Goal: Task Accomplishment & Management: Use online tool/utility

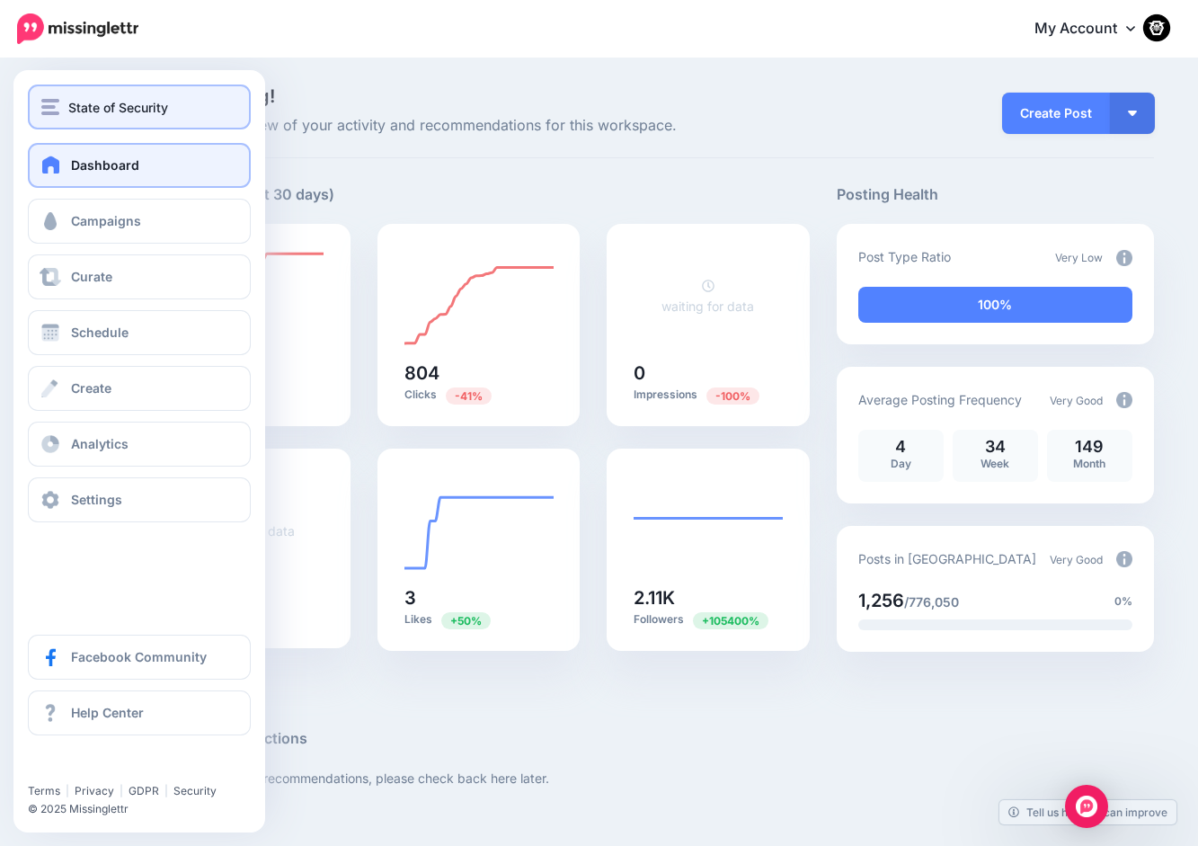
click at [49, 90] on button "State of Security" at bounding box center [139, 106] width 223 height 45
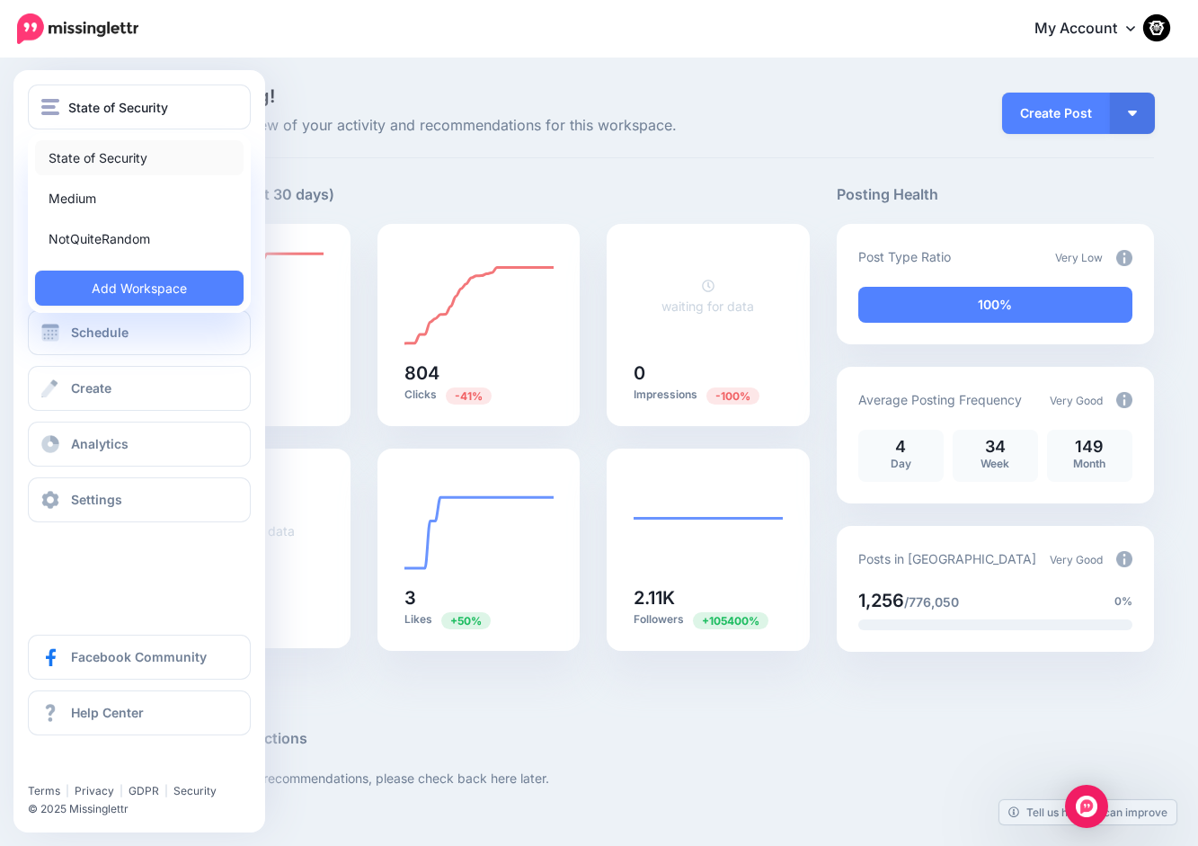
click at [58, 147] on link "State of Security" at bounding box center [139, 157] width 208 height 35
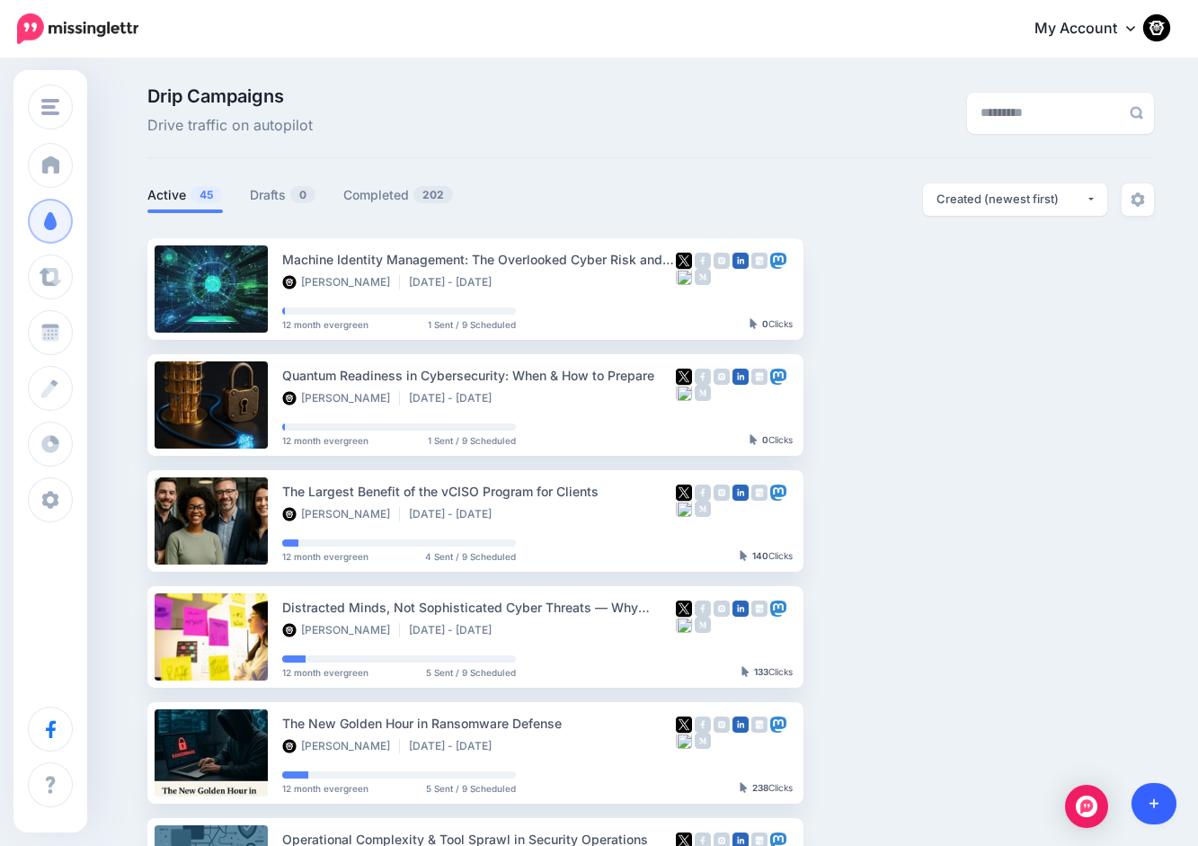
click at [1164, 798] on link at bounding box center [1154, 803] width 46 height 41
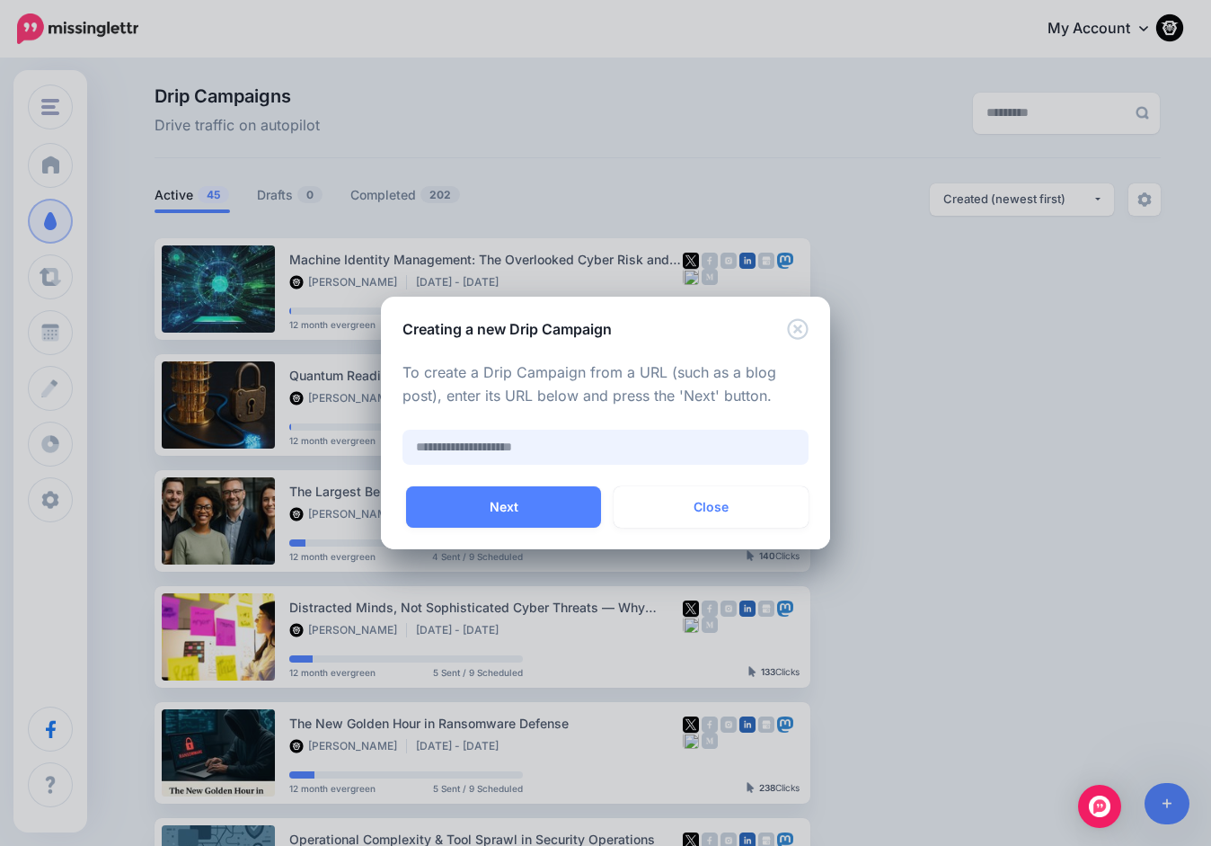
click at [547, 439] on input "text" at bounding box center [606, 447] width 406 height 35
paste input "**********"
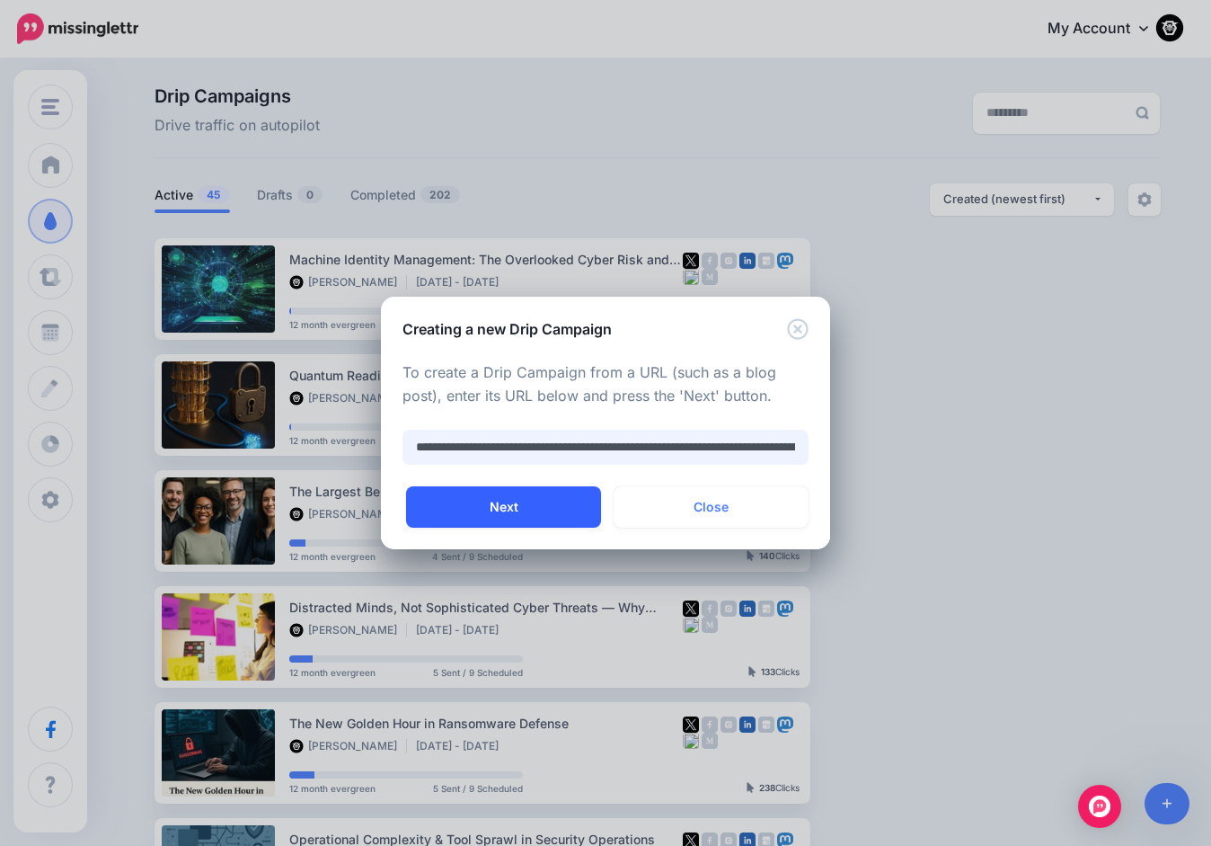
type input "**********"
click at [532, 512] on button "Next" at bounding box center [503, 506] width 195 height 41
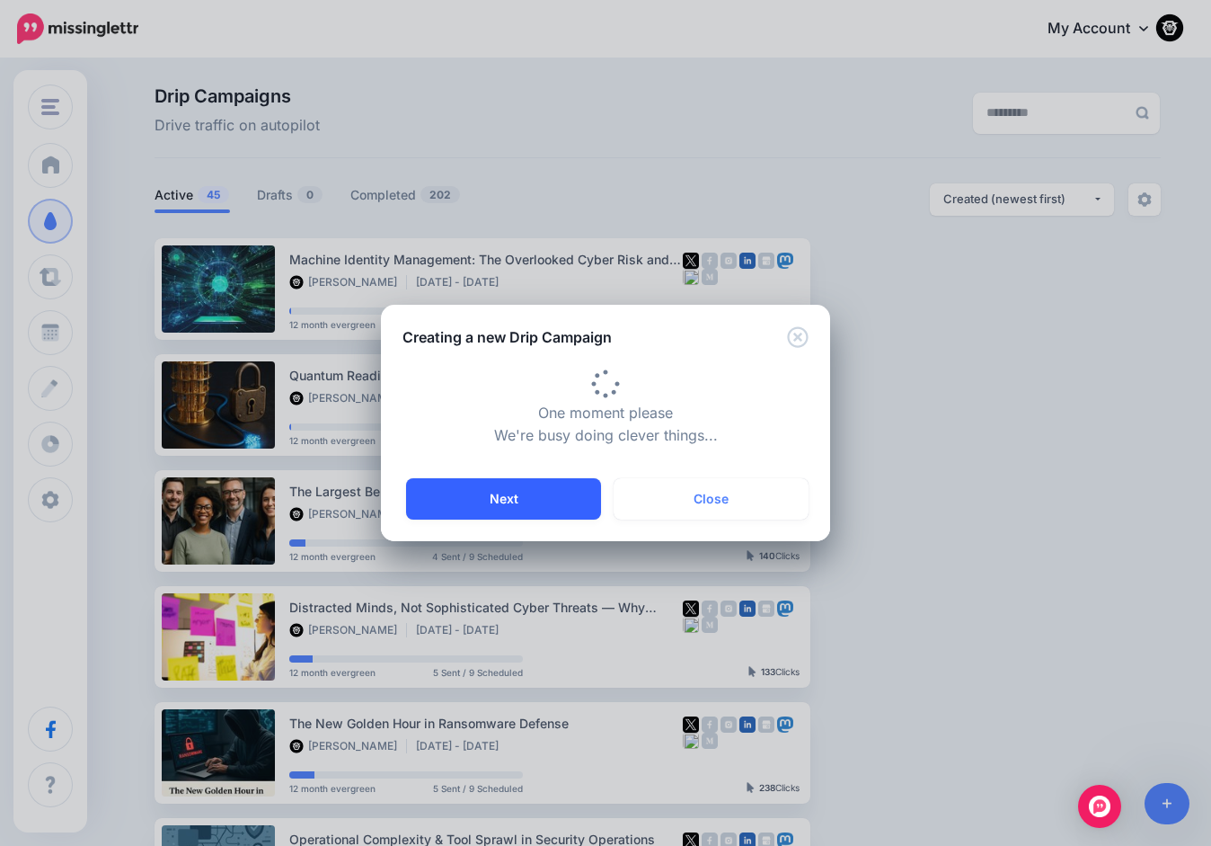
type input "**********"
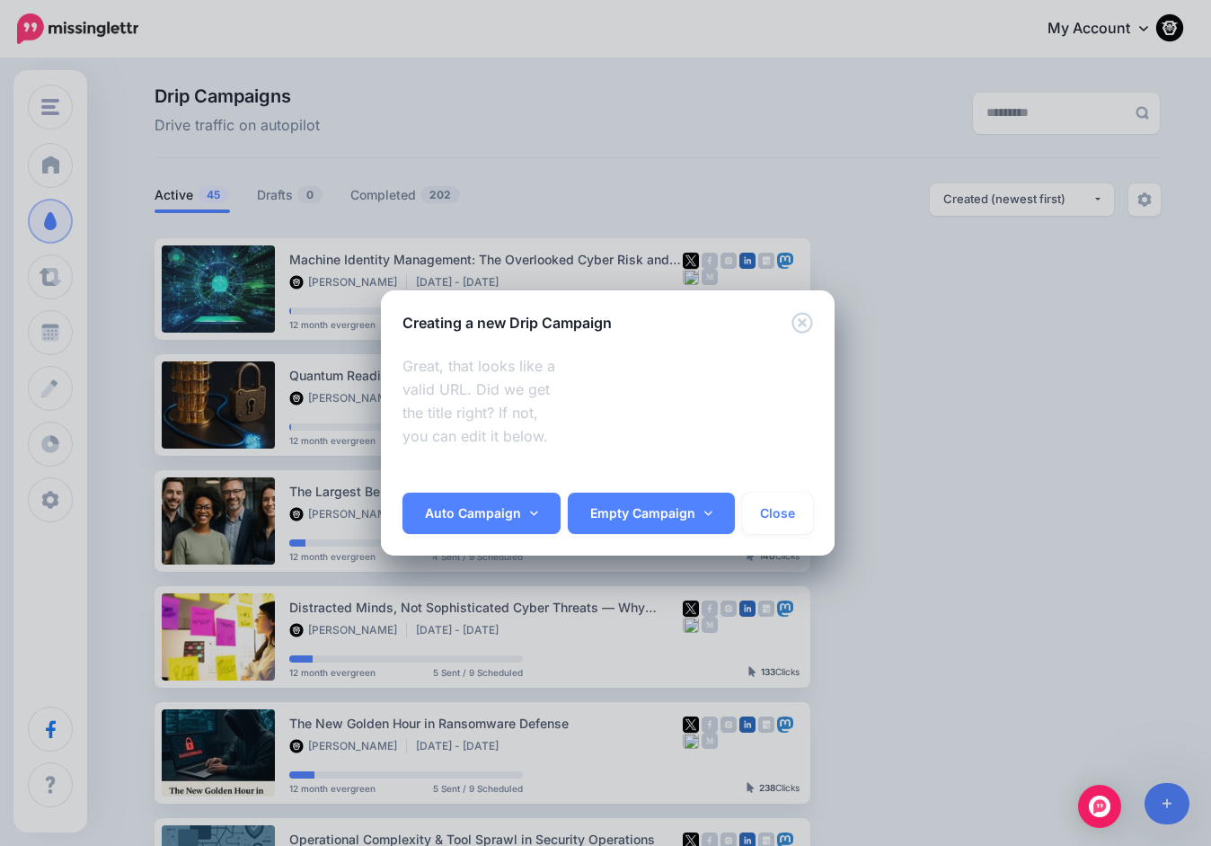
scroll to position [482, 0]
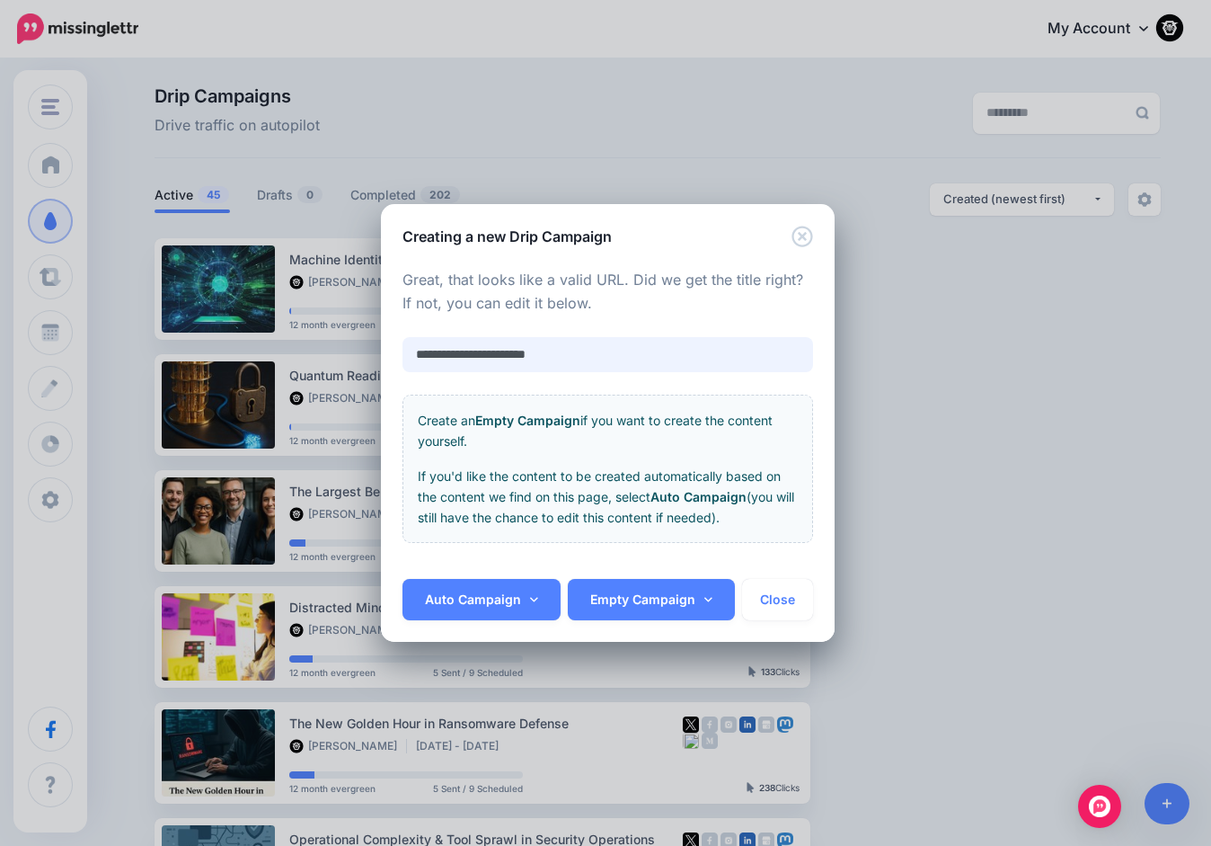
drag, startPoint x: 559, startPoint y: 352, endPoint x: 385, endPoint y: 350, distance: 174.4
click at [385, 350] on div "**********" at bounding box center [608, 413] width 454 height 332
click at [454, 358] on input "text" at bounding box center [608, 354] width 411 height 35
paste input "**********"
type input "**********"
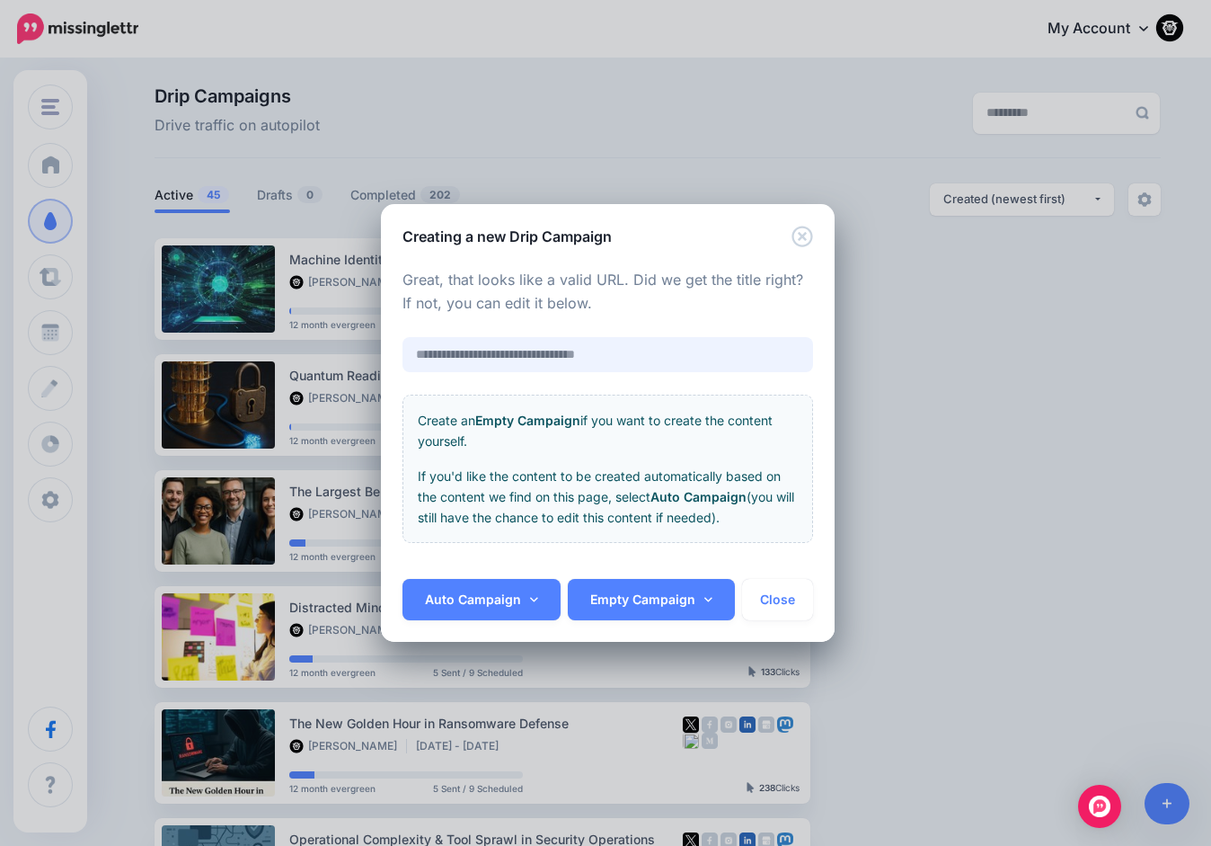
click at [464, 355] on input "text" at bounding box center [608, 354] width 411 height 35
paste input "**********"
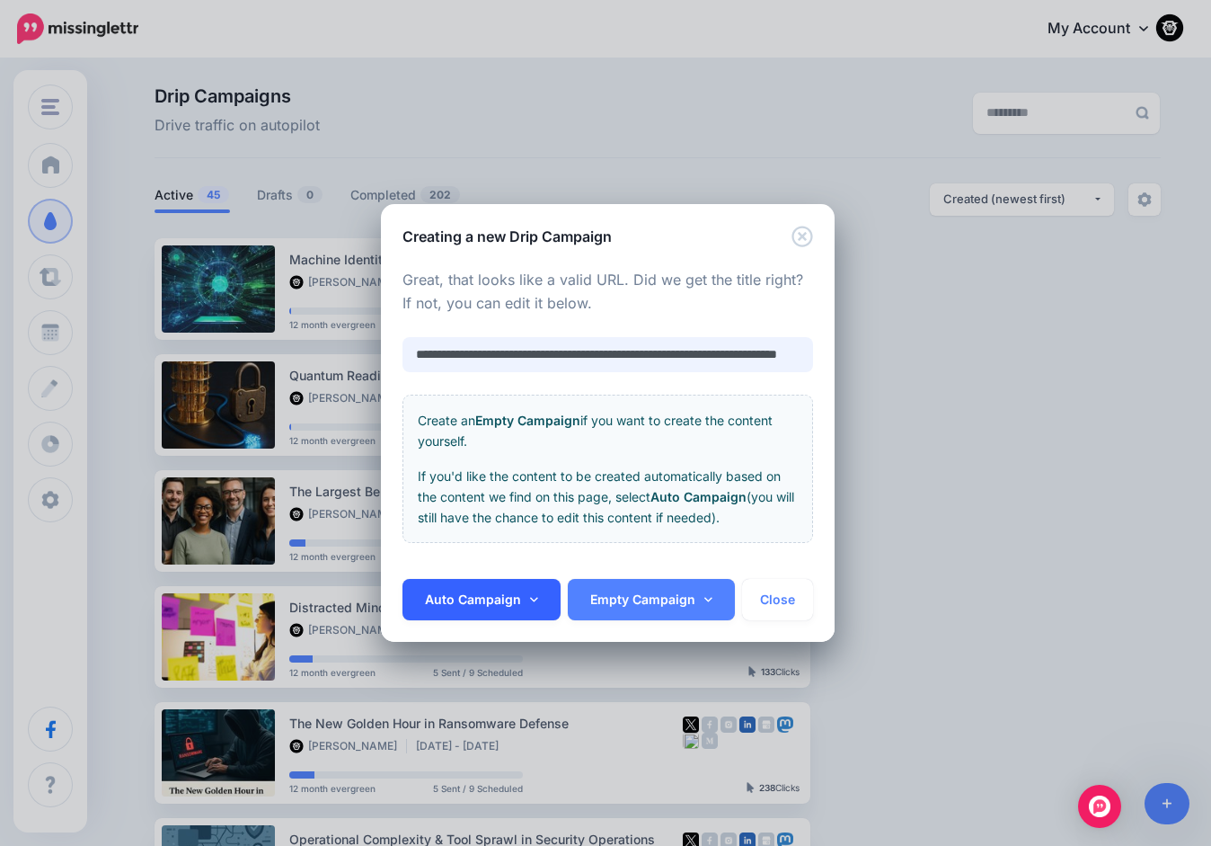
type input "**********"
click at [475, 589] on link "Auto Campaign" at bounding box center [482, 599] width 158 height 41
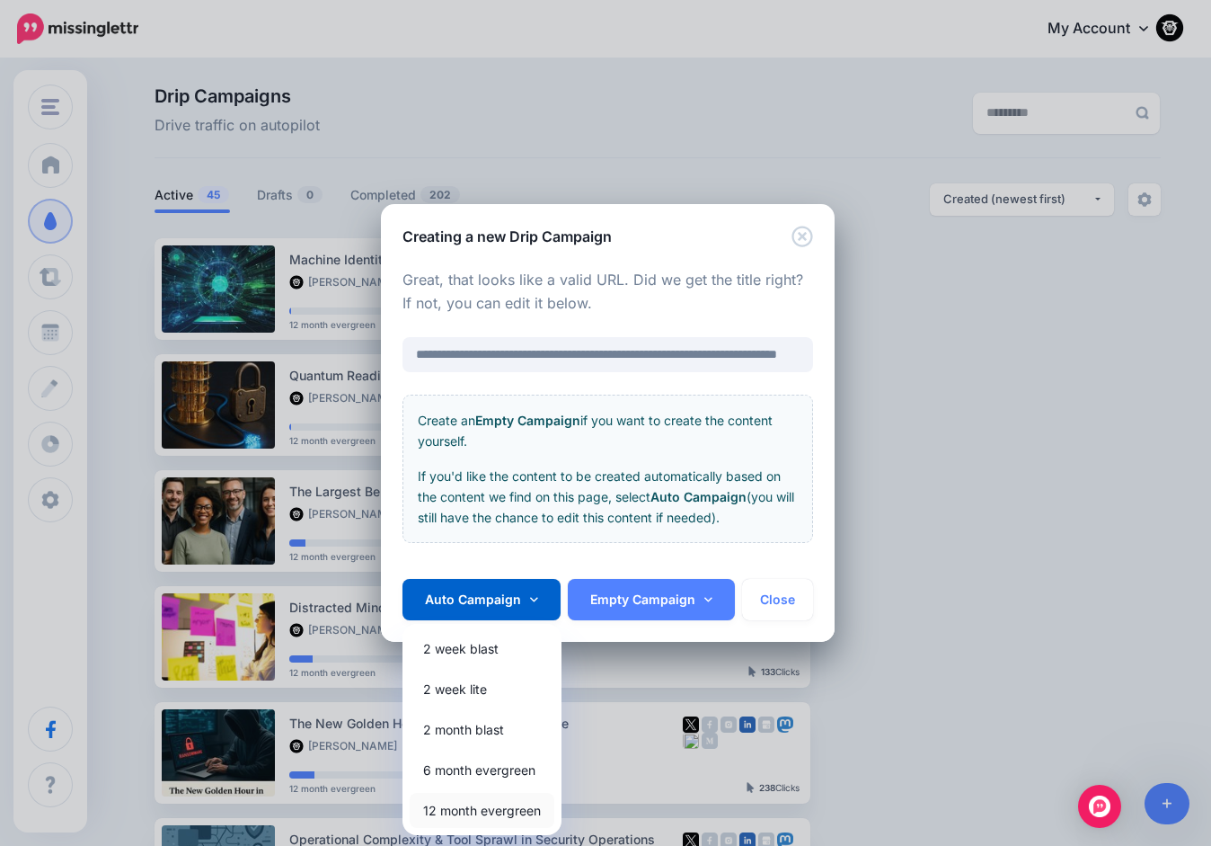
click at [454, 803] on link "12 month evergreen" at bounding box center [482, 810] width 145 height 35
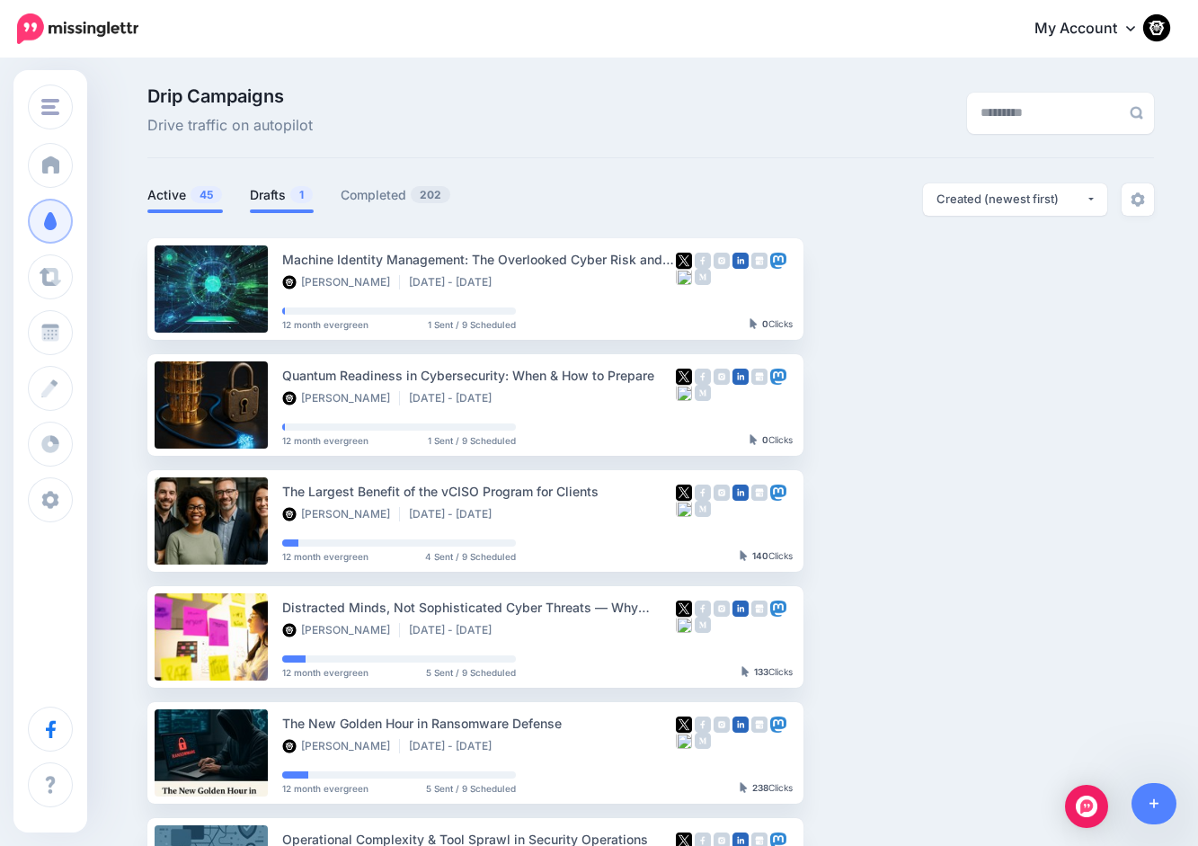
click at [279, 191] on link "Drafts 1" at bounding box center [282, 195] width 64 height 22
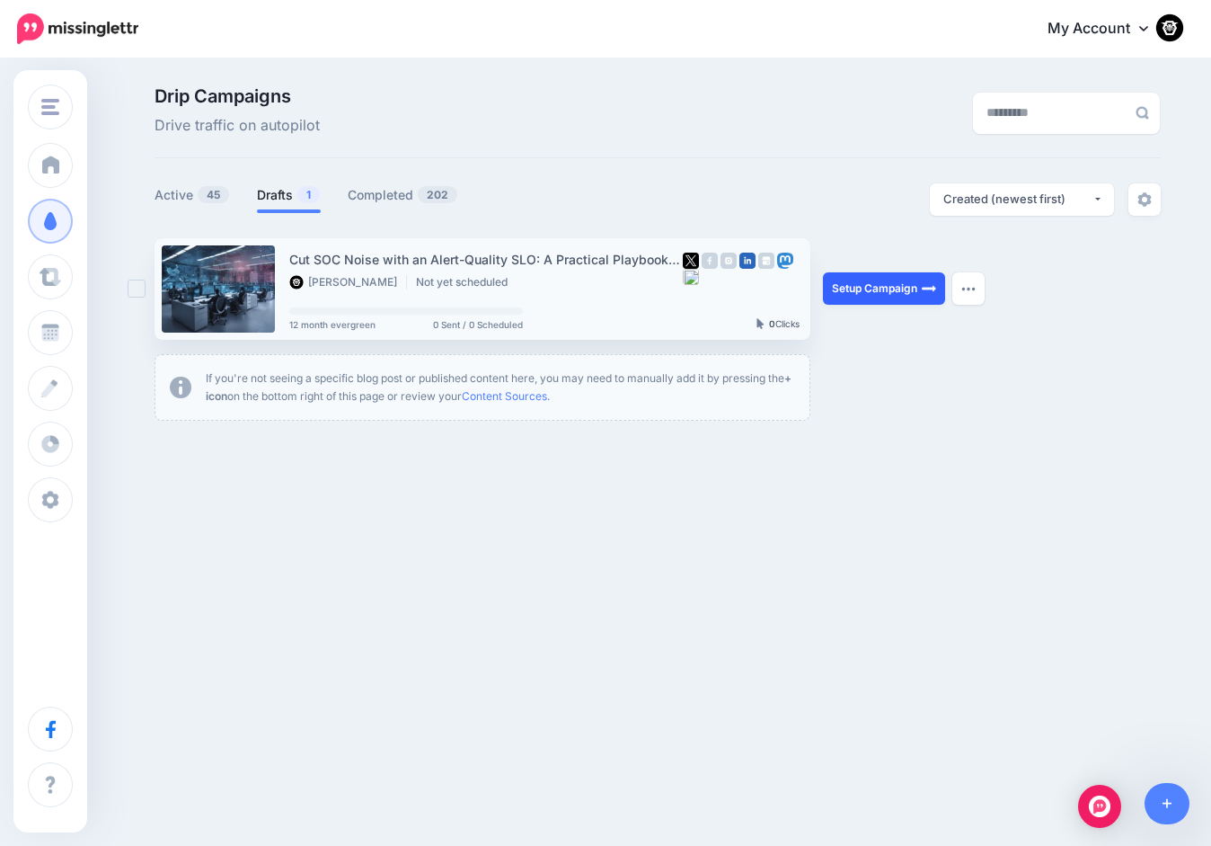
click at [869, 288] on link "Setup Campaign" at bounding box center [884, 288] width 122 height 32
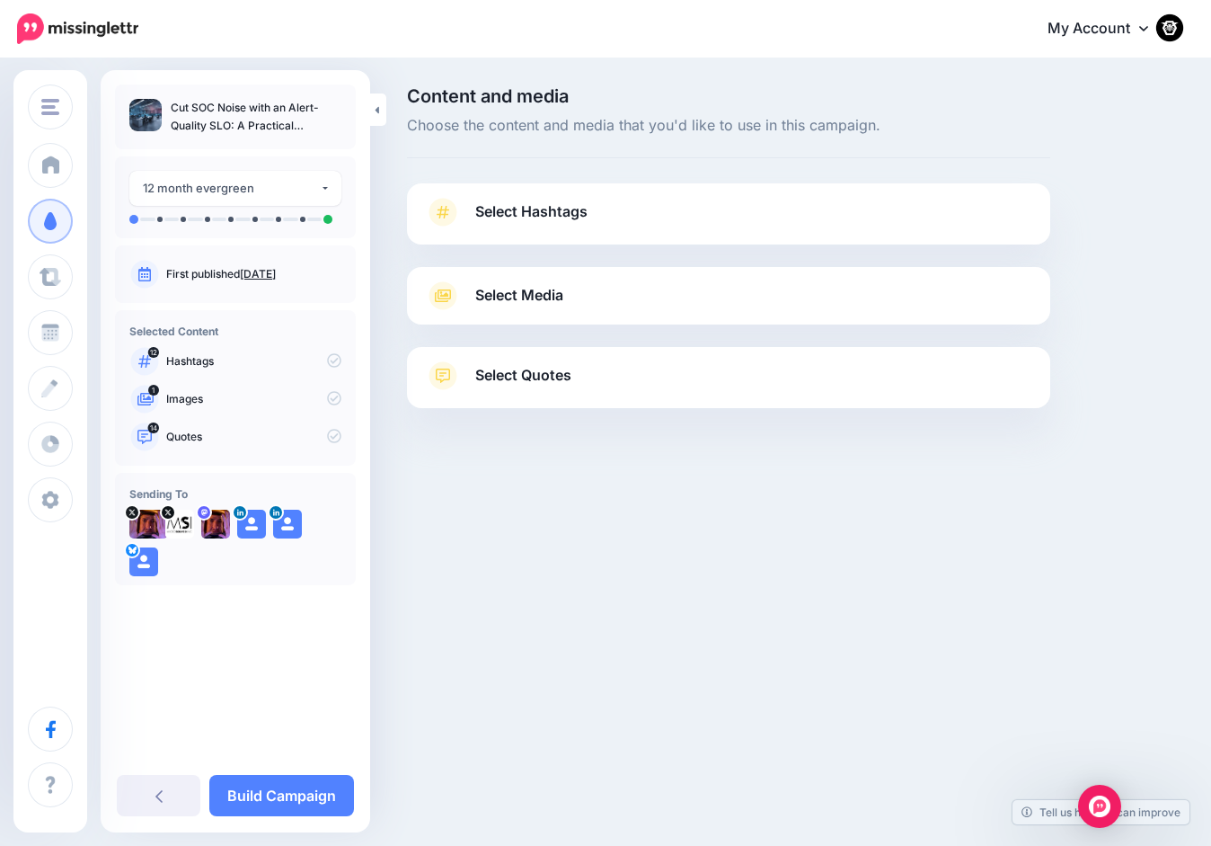
click at [510, 213] on span "Select Hashtags" at bounding box center [531, 211] width 112 height 24
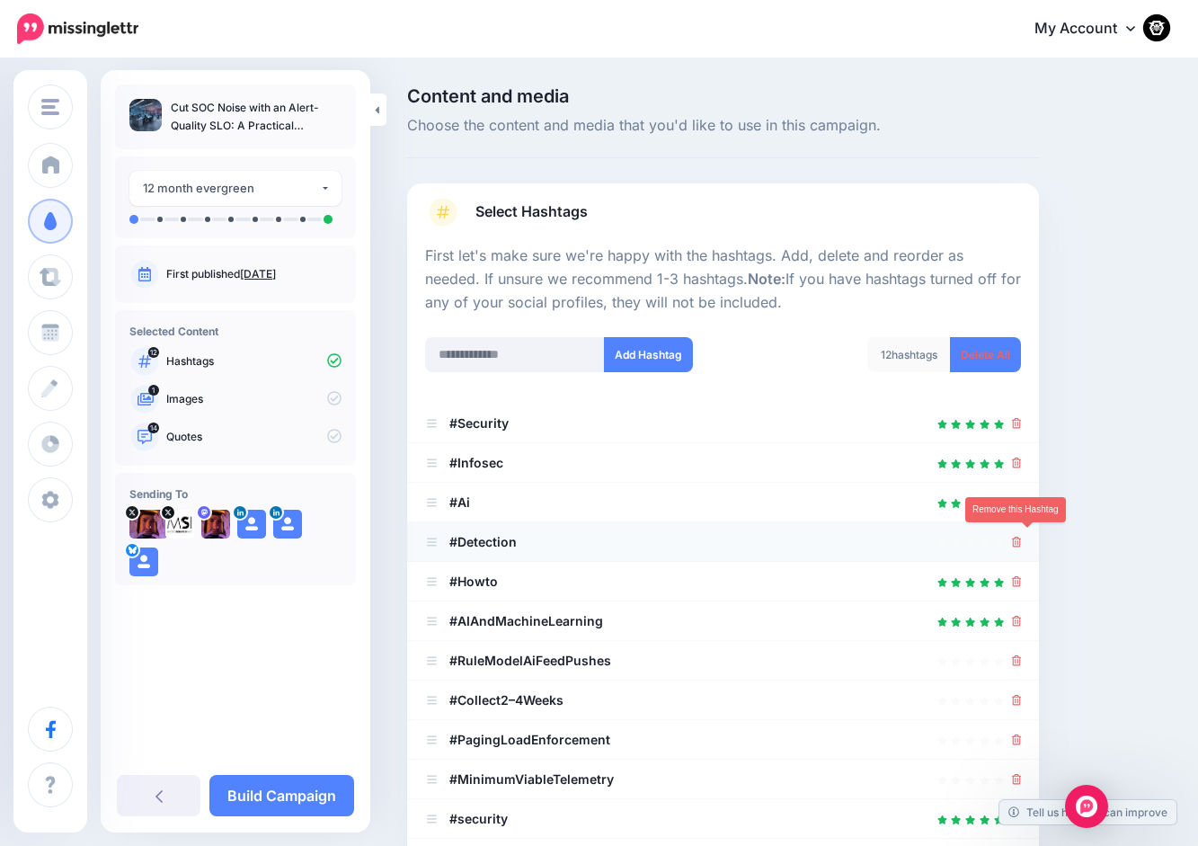
click at [1022, 539] on icon at bounding box center [1017, 541] width 10 height 11
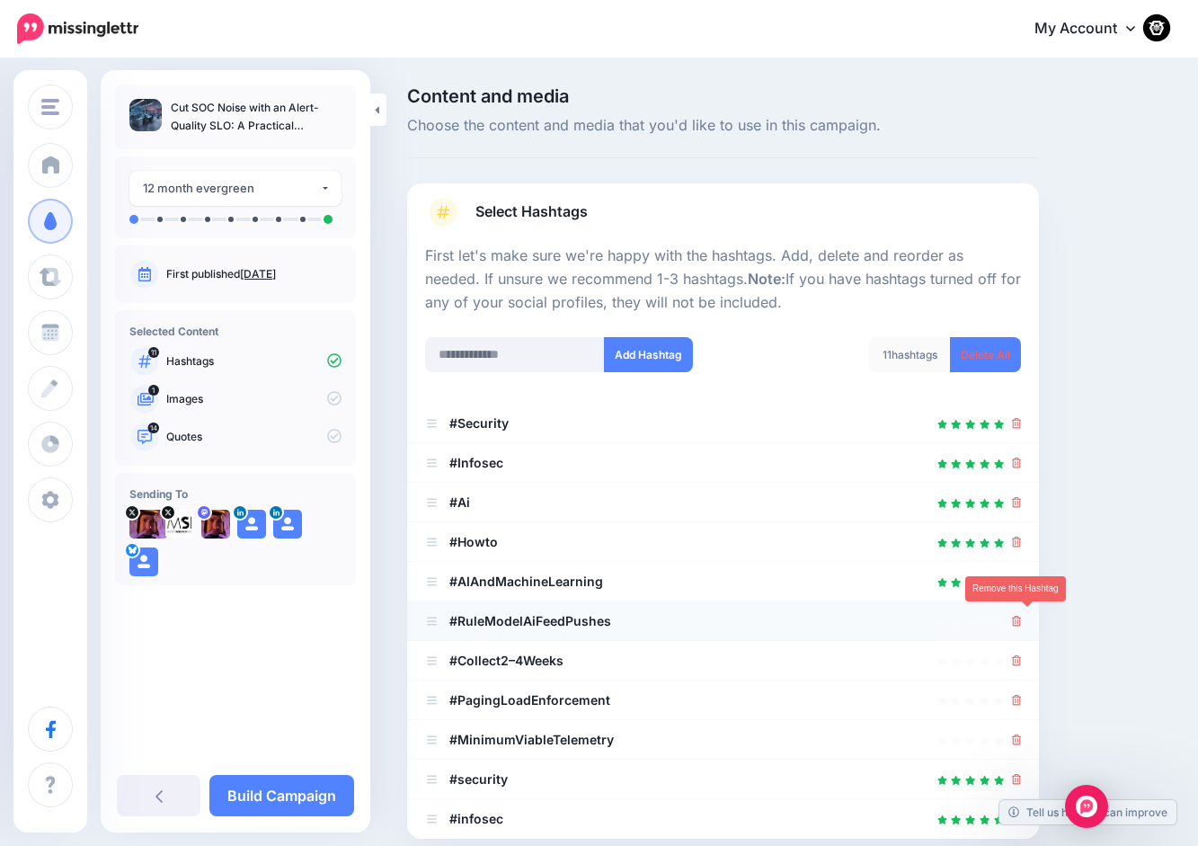
click at [1022, 620] on icon at bounding box center [1017, 621] width 10 height 11
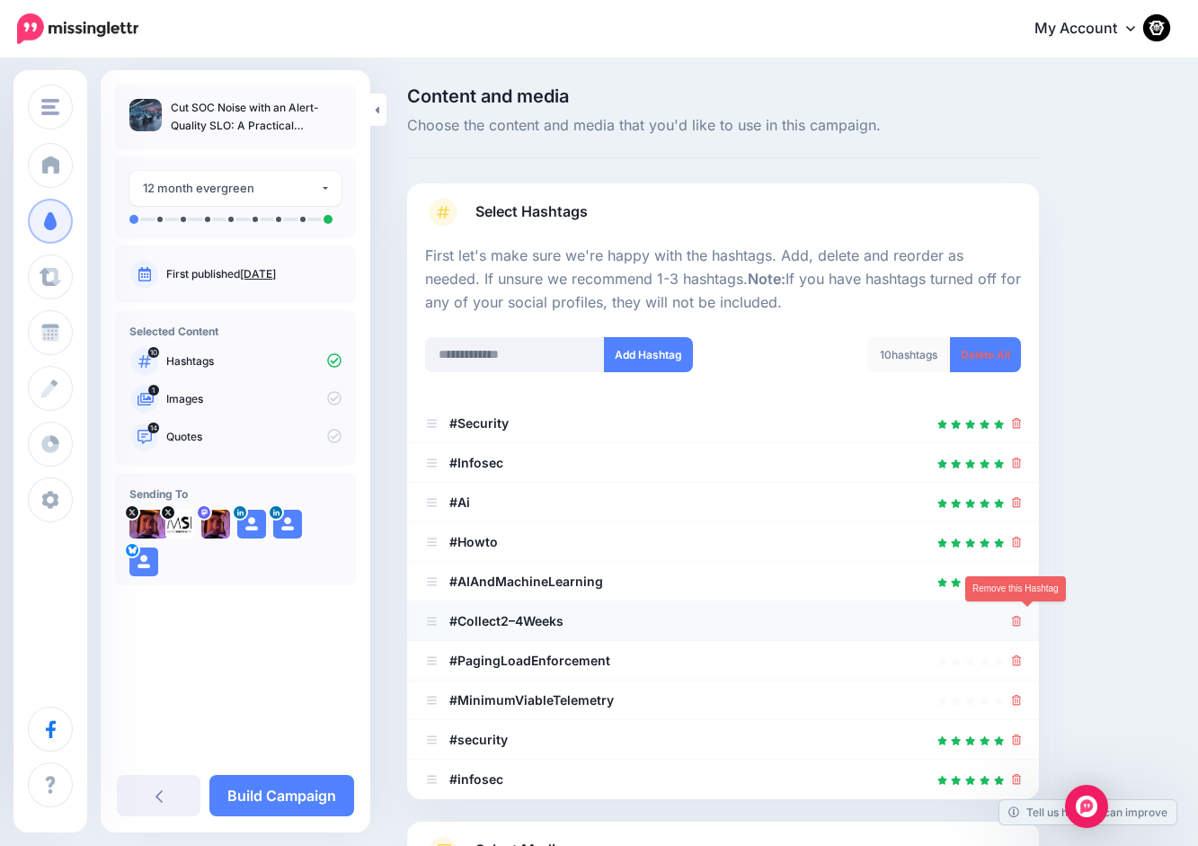
click at [1022, 621] on icon at bounding box center [1017, 621] width 10 height 11
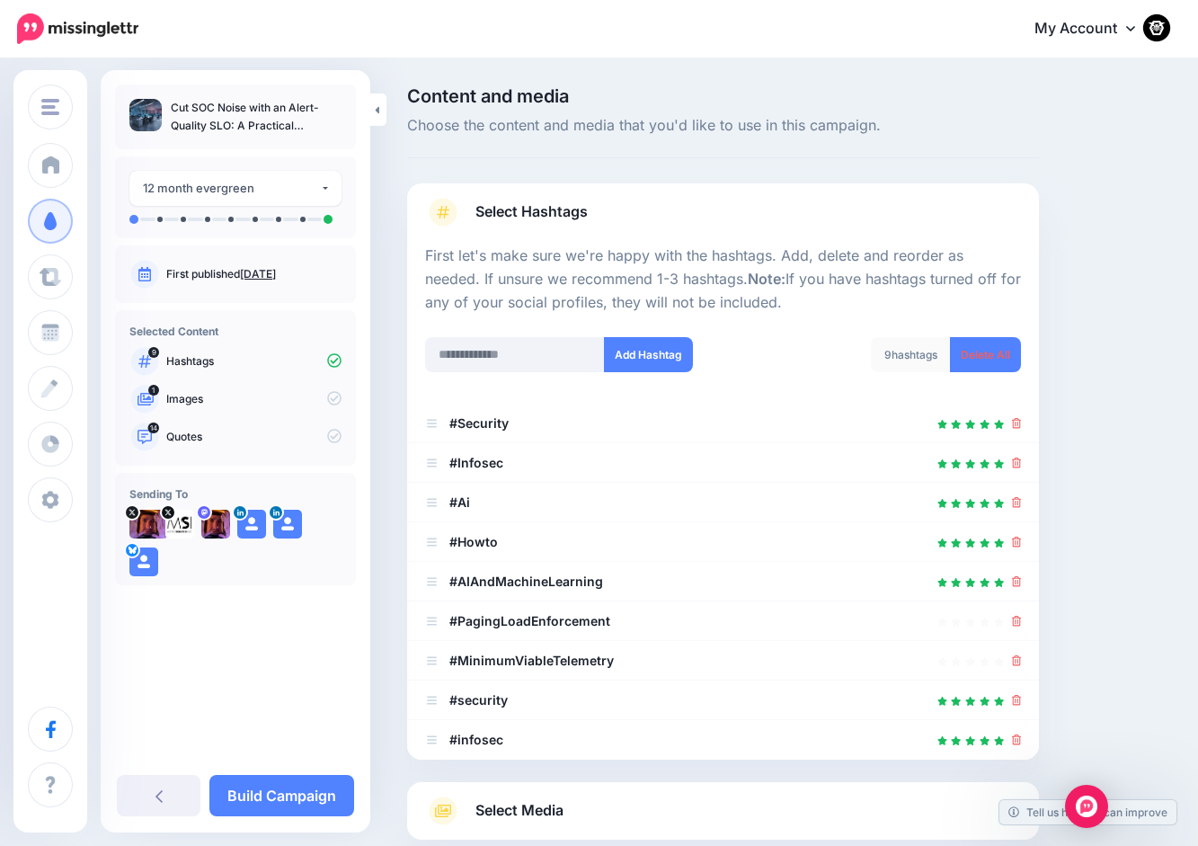
click at [1022, 622] on icon at bounding box center [1017, 621] width 10 height 11
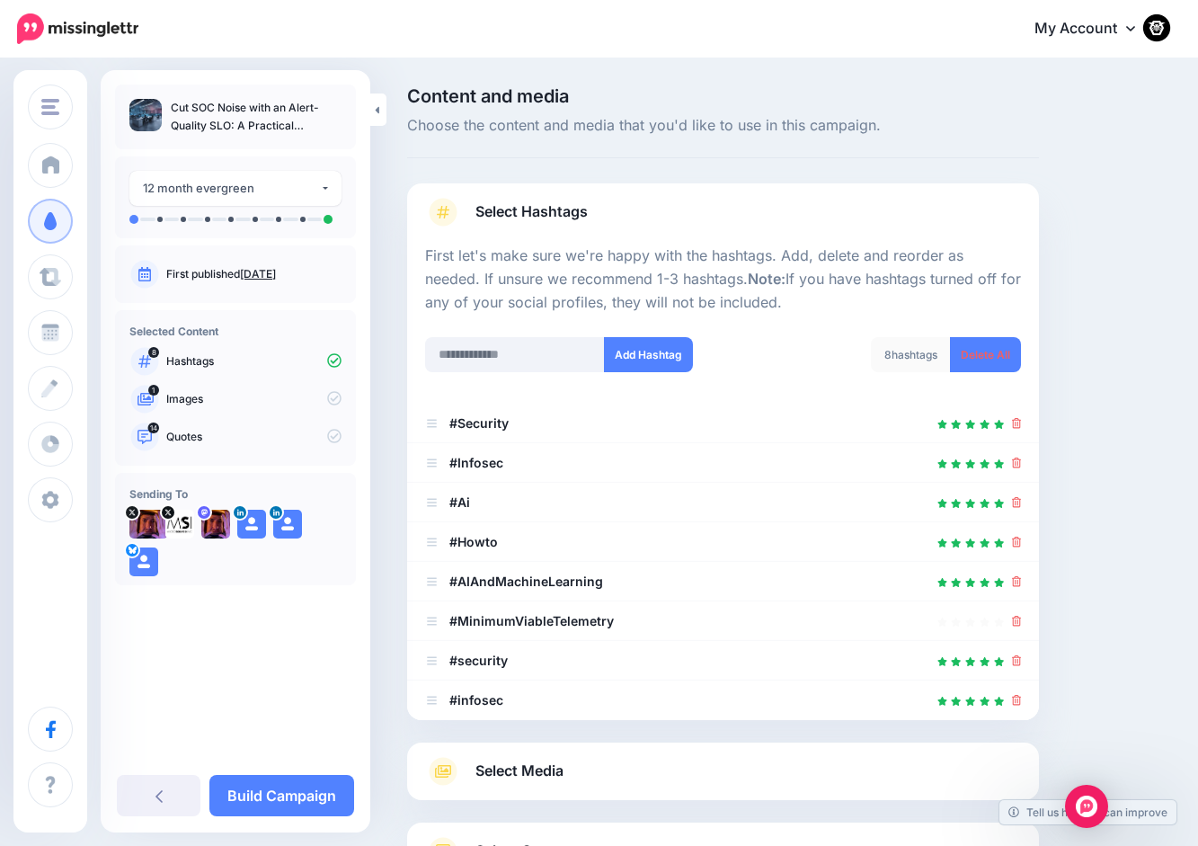
click at [1022, 622] on icon at bounding box center [1017, 621] width 10 height 11
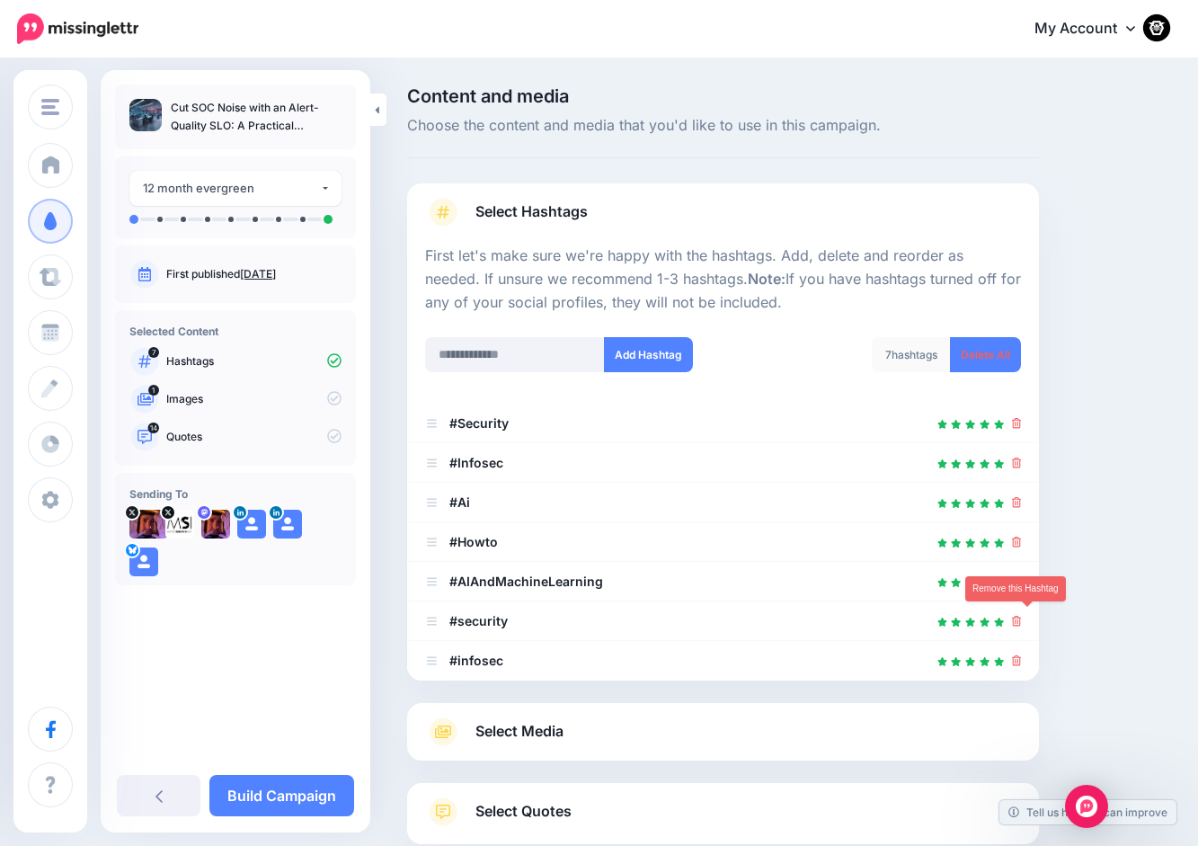
click at [1022, 622] on icon at bounding box center [1017, 621] width 10 height 11
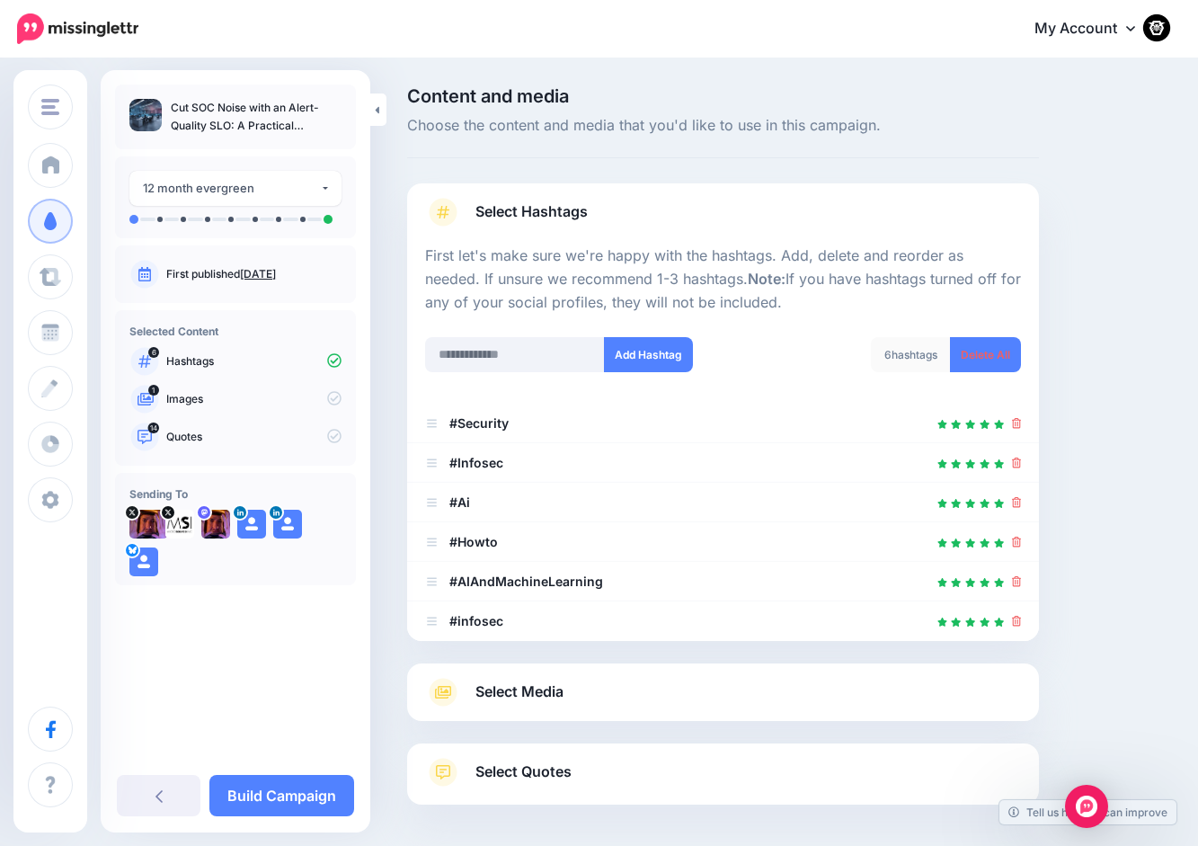
click at [1022, 622] on icon at bounding box center [1017, 621] width 10 height 11
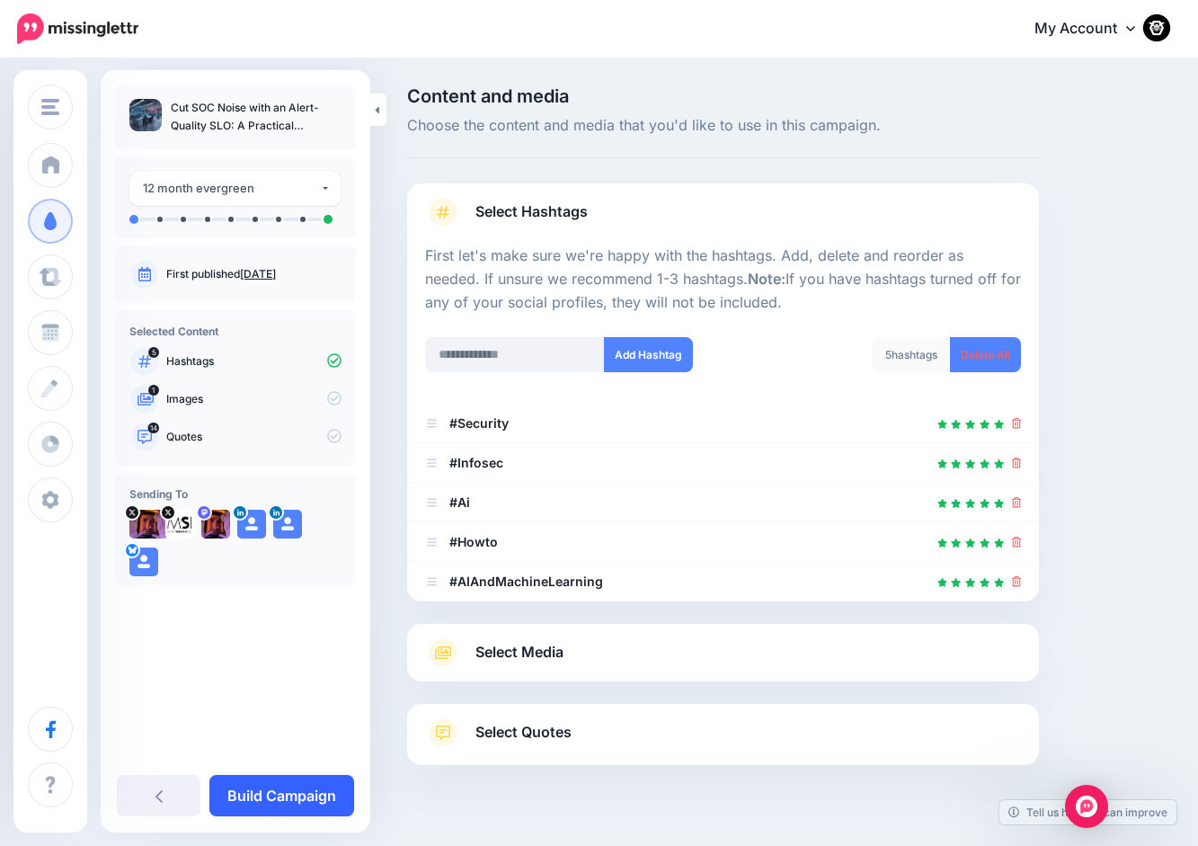
click at [295, 801] on link "Build Campaign" at bounding box center [281, 795] width 145 height 41
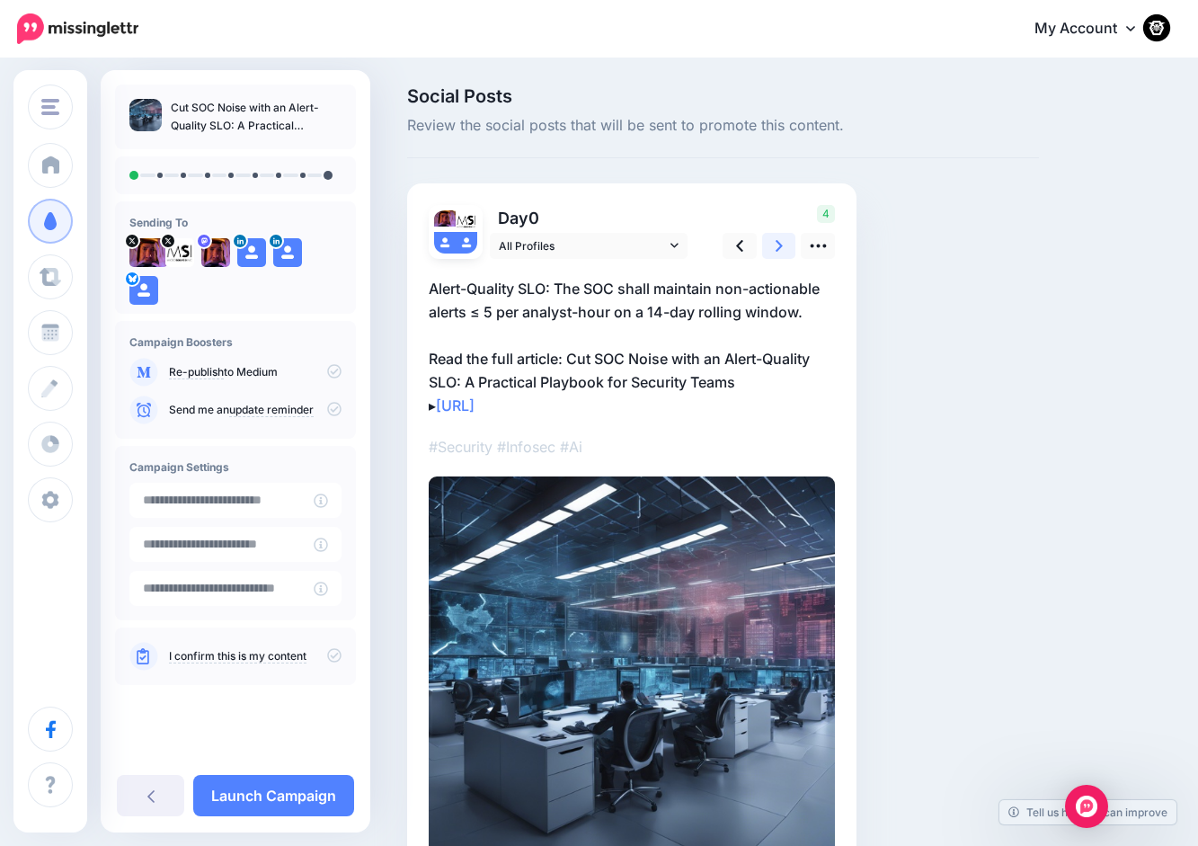
click at [770, 253] on link at bounding box center [779, 246] width 34 height 26
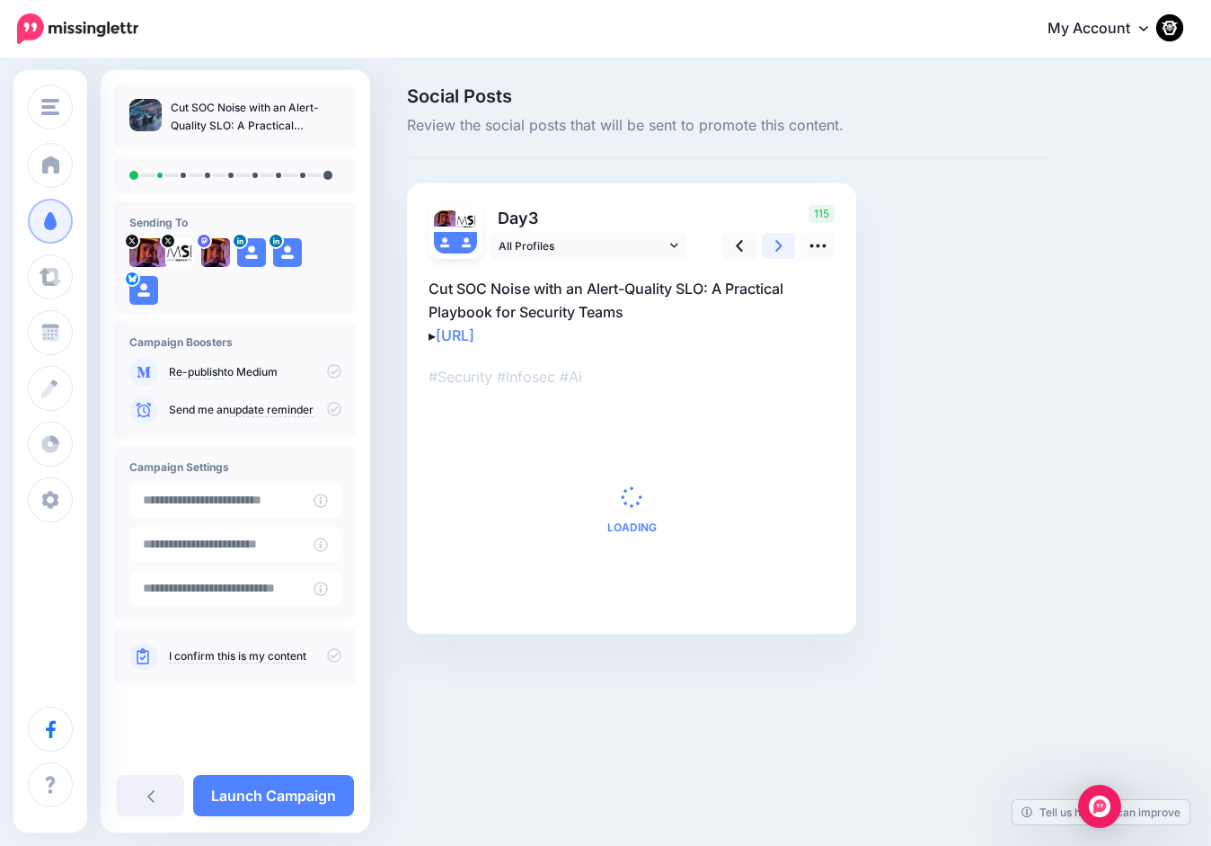
click at [770, 253] on link at bounding box center [779, 246] width 34 height 26
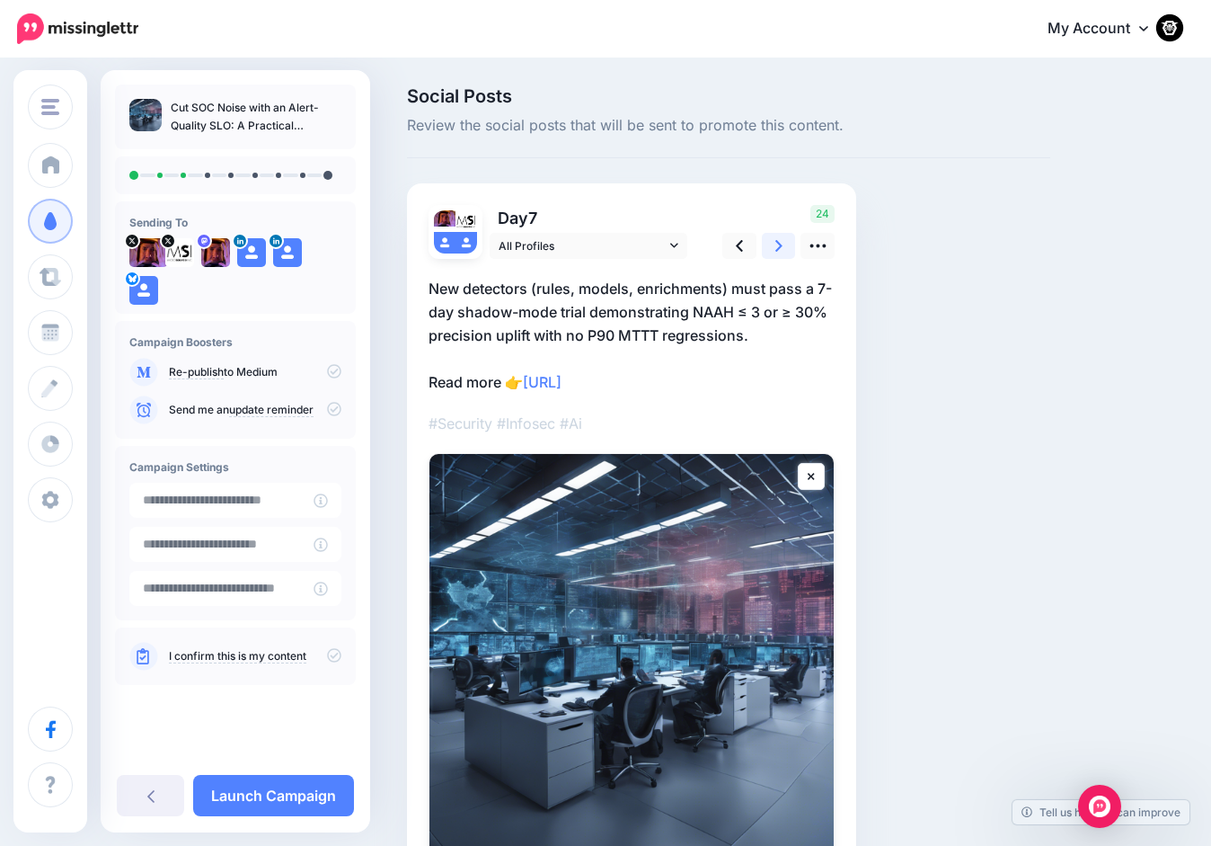
click at [770, 253] on link at bounding box center [779, 246] width 34 height 26
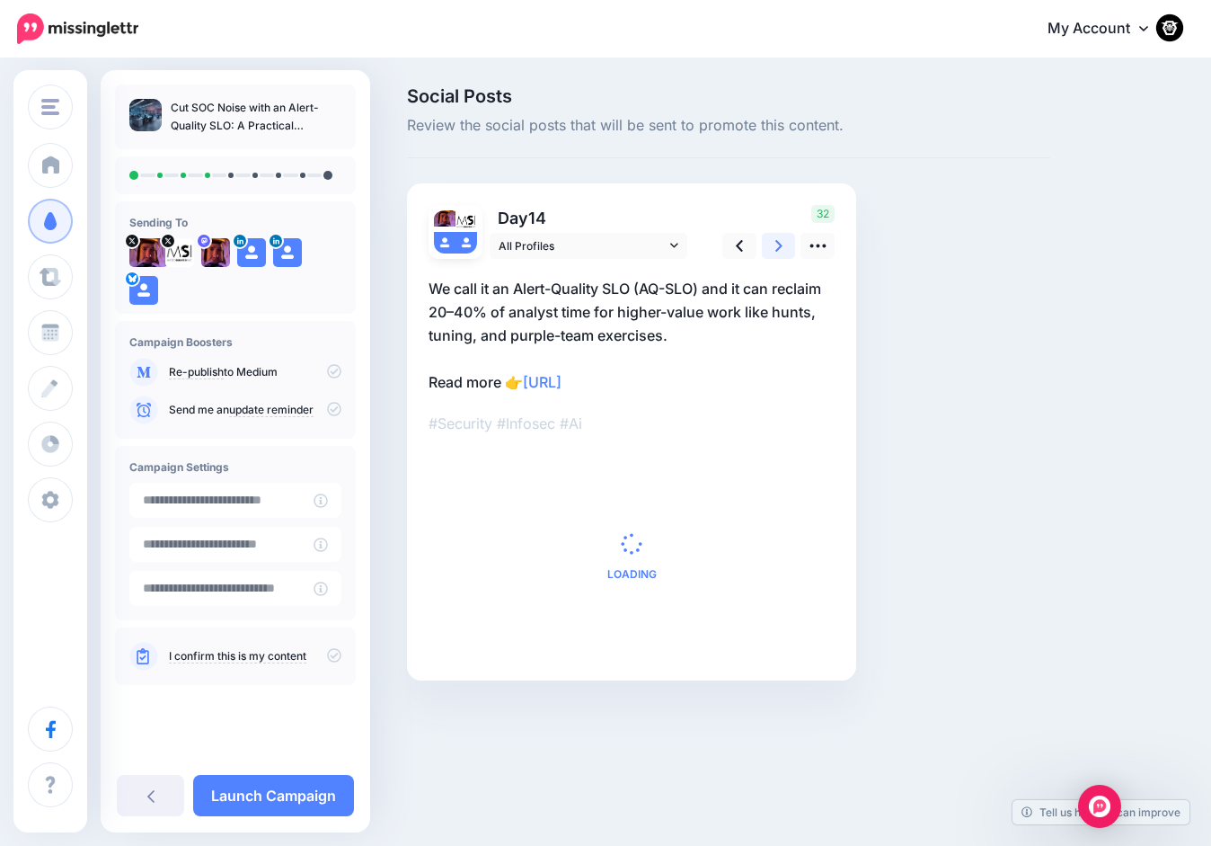
click at [770, 253] on link at bounding box center [779, 246] width 34 height 26
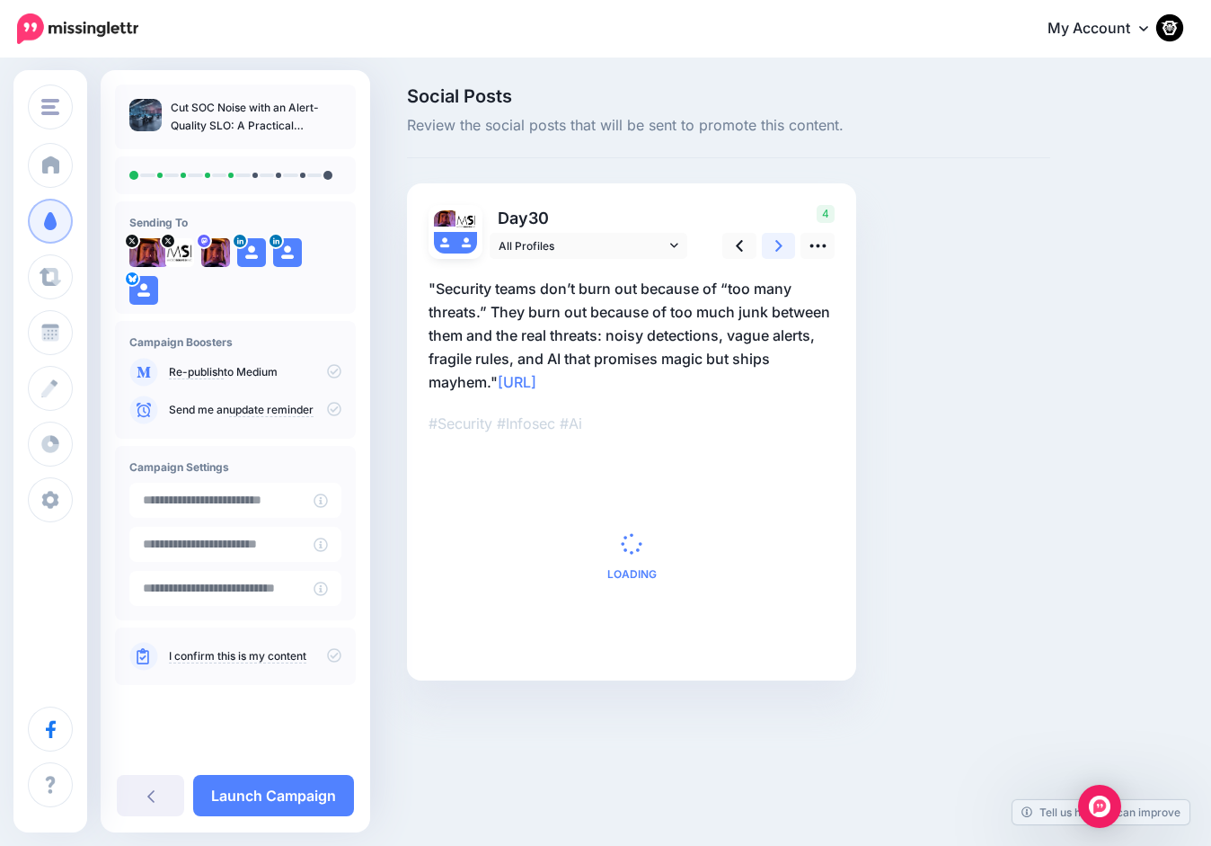
click at [770, 253] on link at bounding box center [779, 246] width 34 height 26
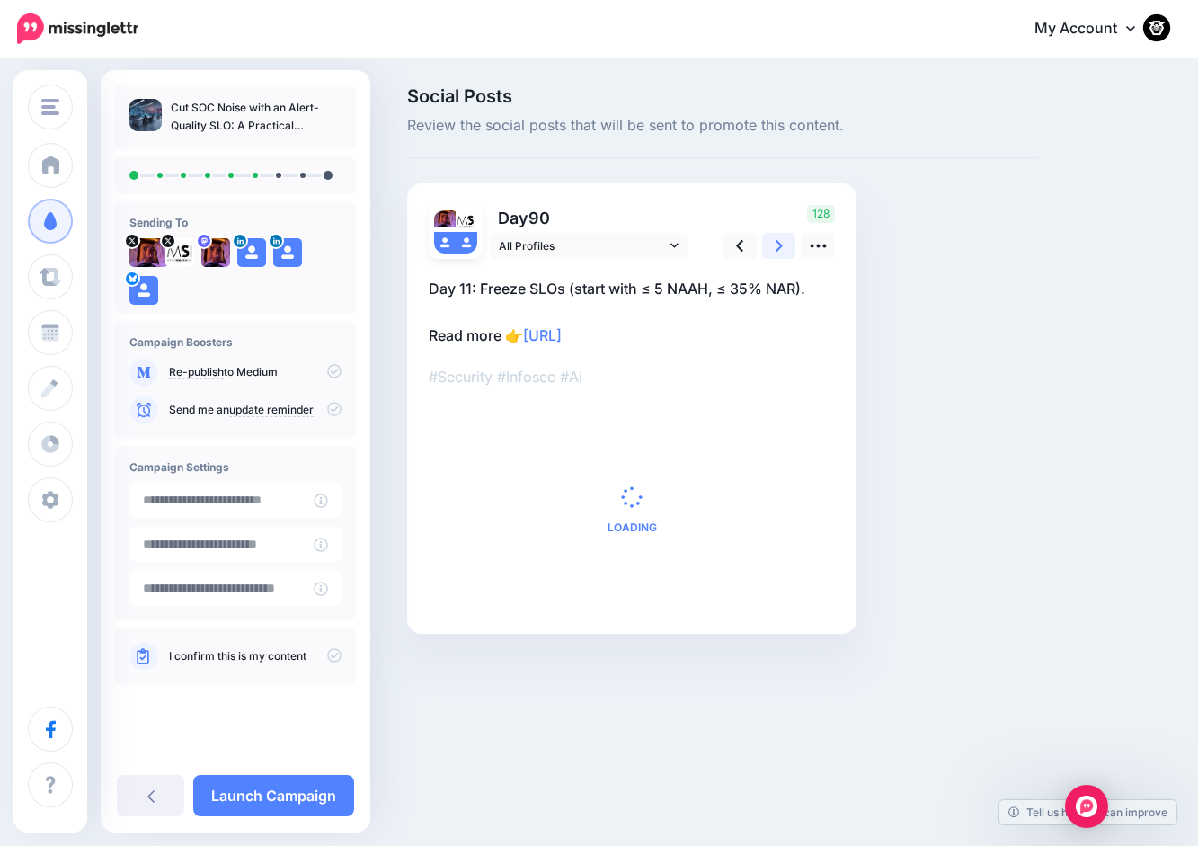
click at [770, 253] on link at bounding box center [779, 246] width 34 height 26
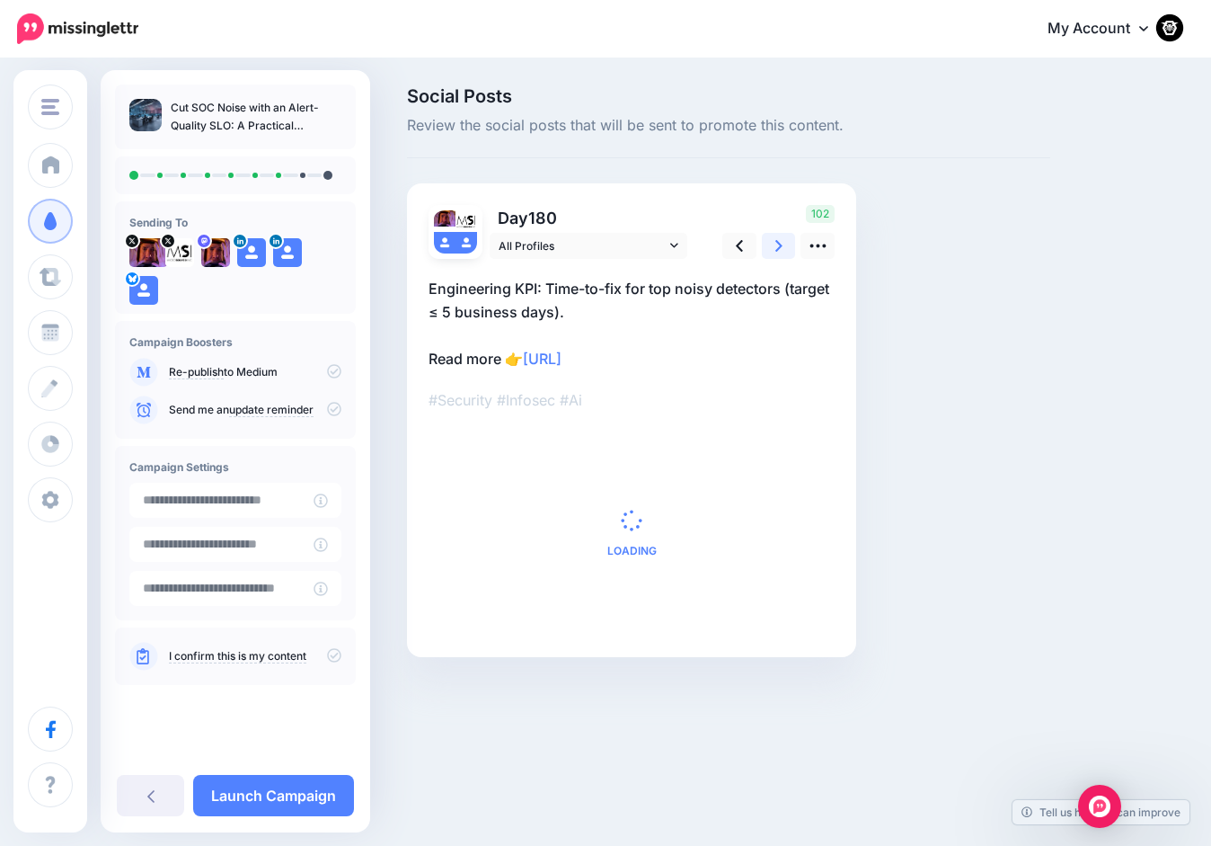
click at [770, 253] on link at bounding box center [779, 246] width 34 height 26
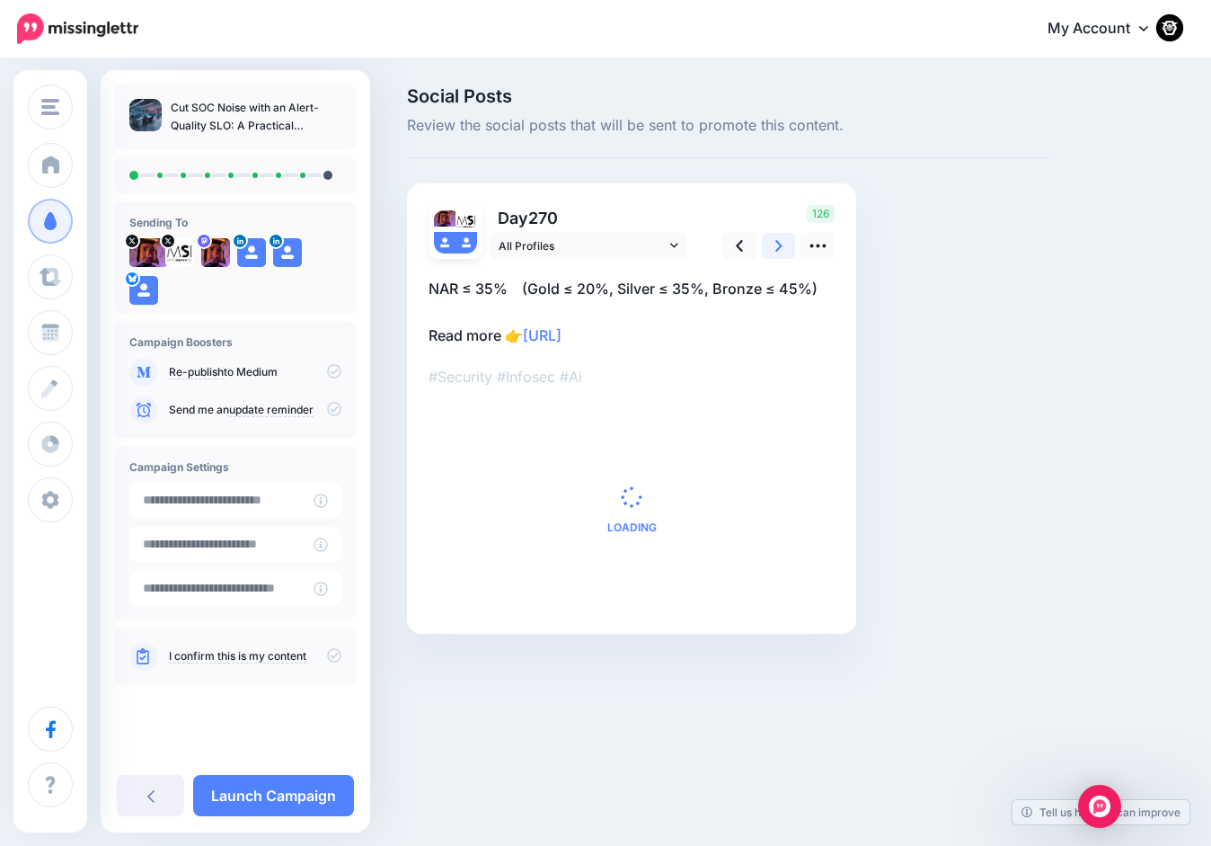
click at [770, 253] on link at bounding box center [779, 246] width 34 height 26
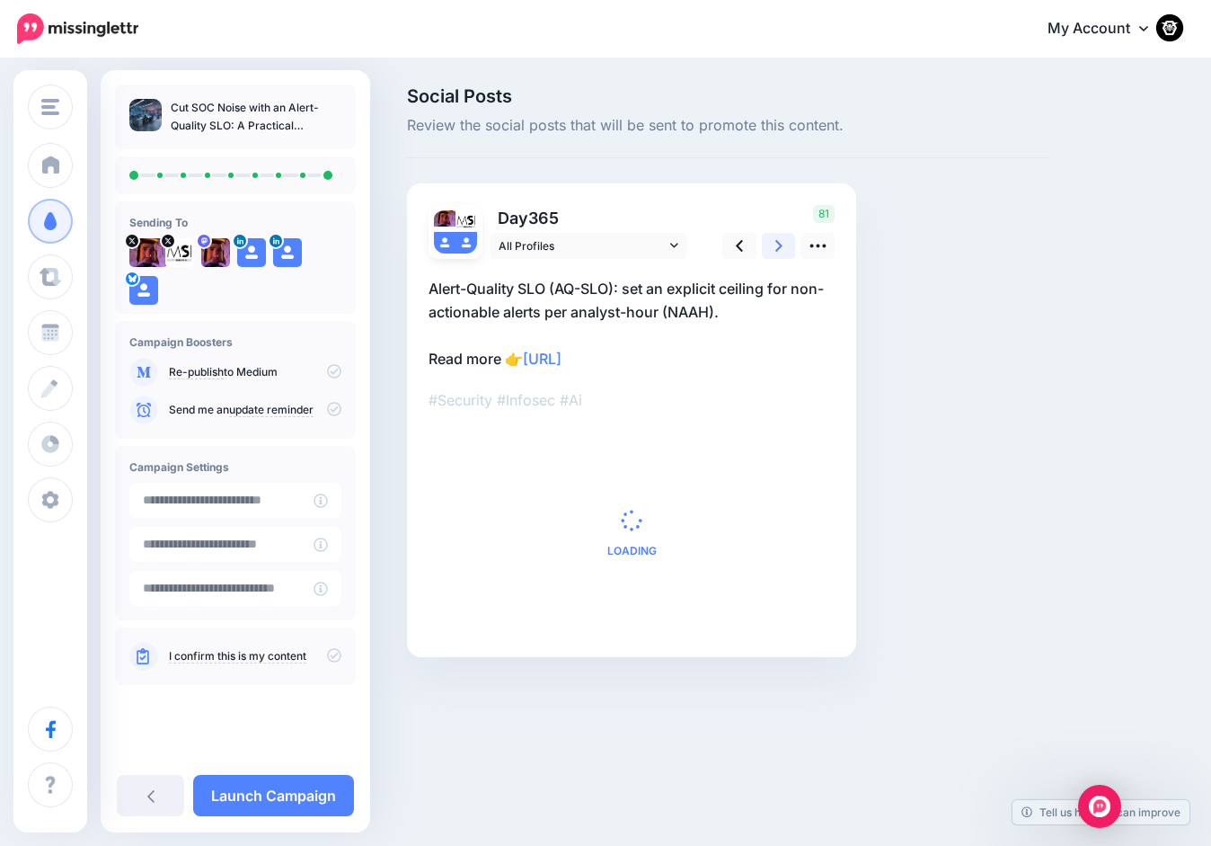
click at [770, 253] on link at bounding box center [779, 246] width 34 height 26
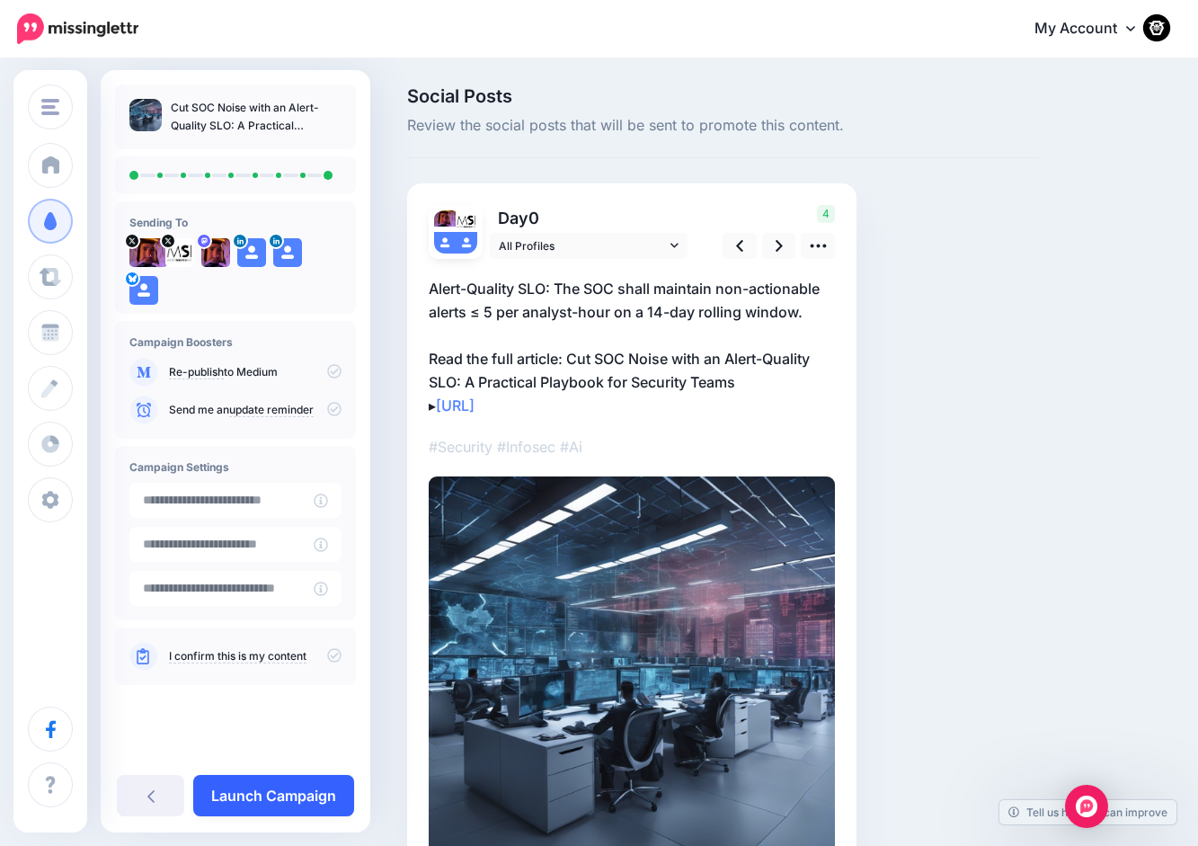
click at [277, 795] on link "Launch Campaign" at bounding box center [273, 795] width 161 height 41
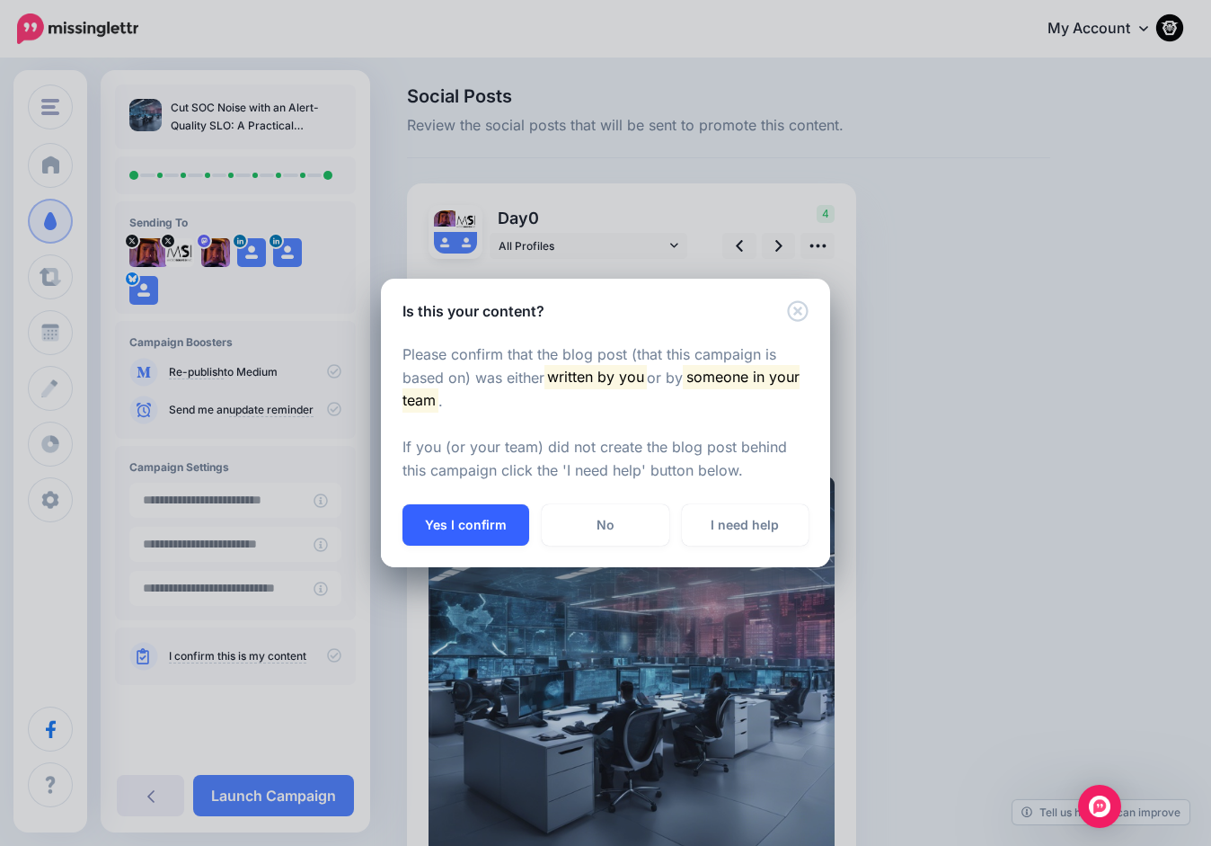
click at [464, 518] on button "Yes I confirm" at bounding box center [466, 524] width 127 height 41
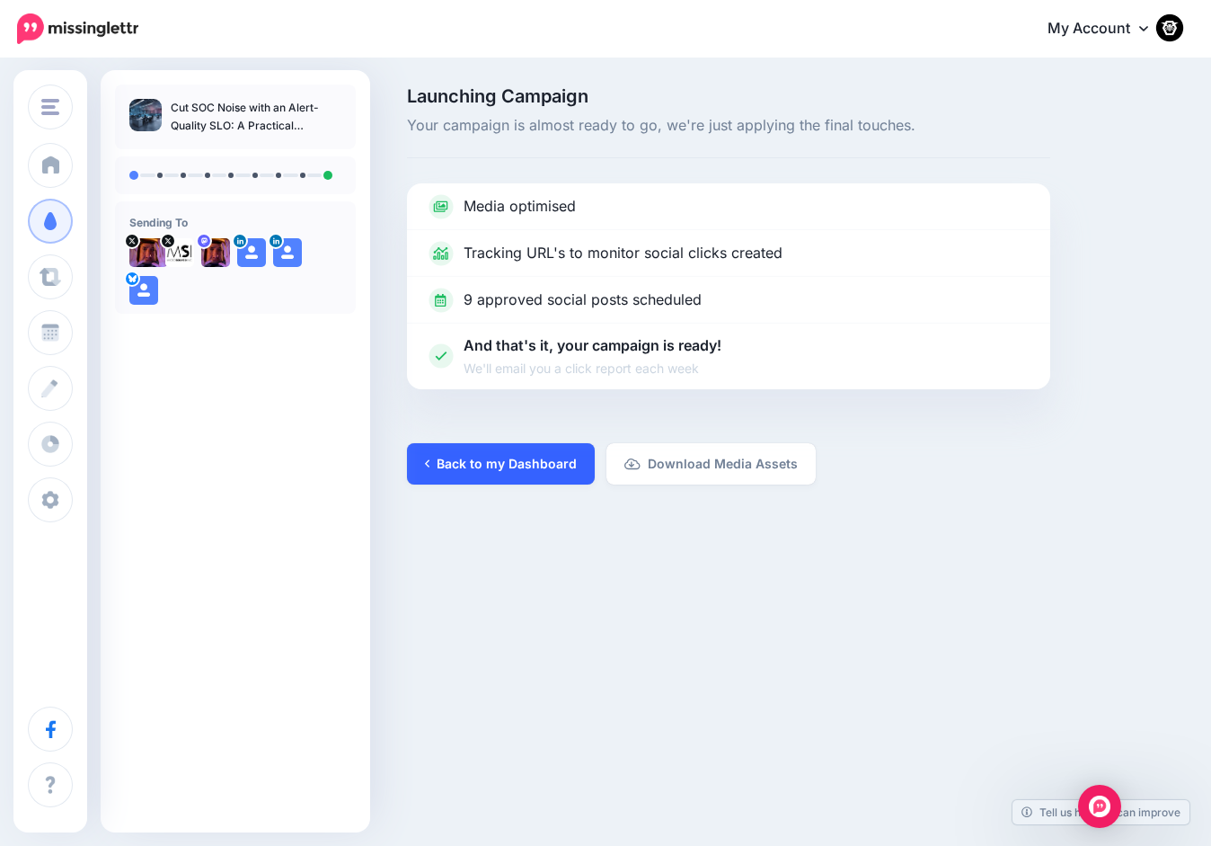
click at [455, 461] on link "Back to my Dashboard" at bounding box center [501, 463] width 188 height 41
